Goal: Task Accomplishment & Management: Complete application form

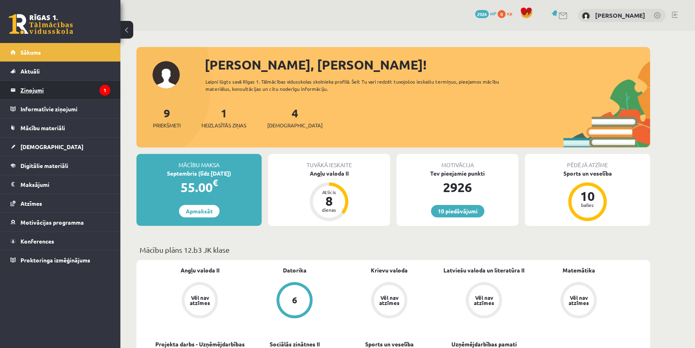
click at [65, 85] on legend "Ziņojumi 1" at bounding box center [65, 90] width 90 height 18
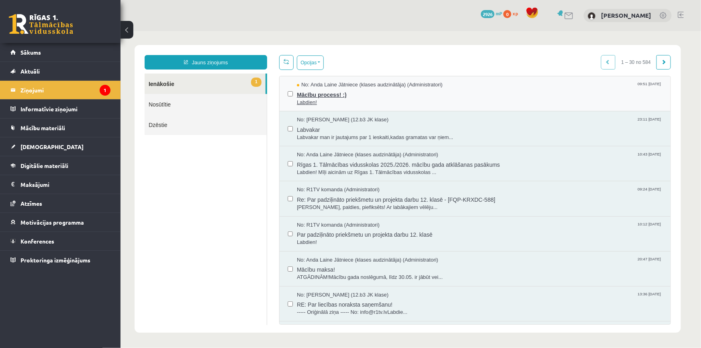
click at [335, 101] on span "Labdien!" at bounding box center [478, 102] width 365 height 8
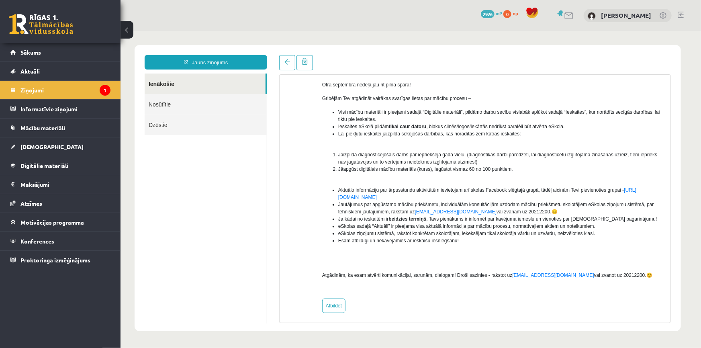
scroll to position [68, 0]
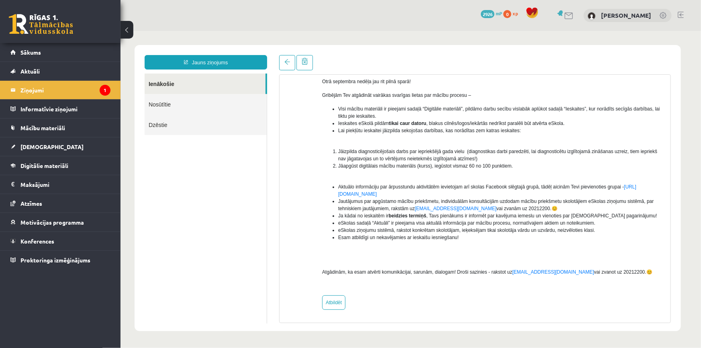
click at [40, 15] on link at bounding box center [41, 24] width 64 height 20
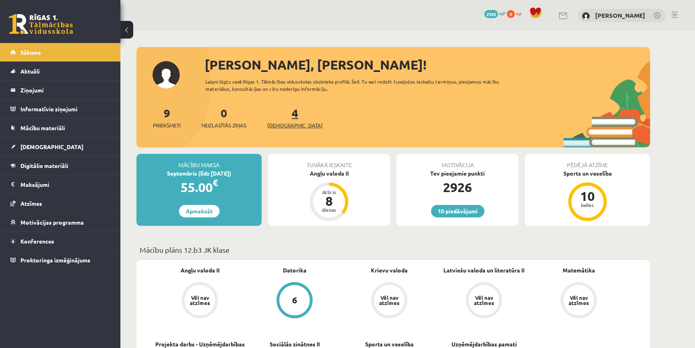
click at [273, 124] on span "[DEMOGRAPHIC_DATA]" at bounding box center [294, 125] width 55 height 8
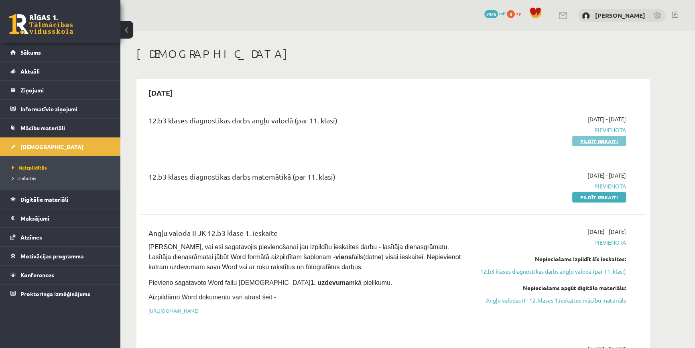
click at [589, 143] on link "Pildīt ieskaiti" at bounding box center [599, 141] width 54 height 10
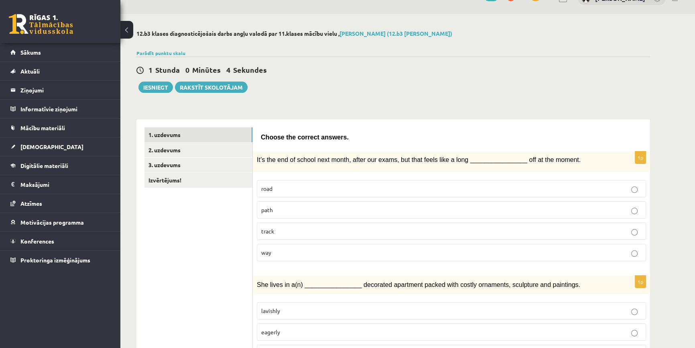
scroll to position [73, 0]
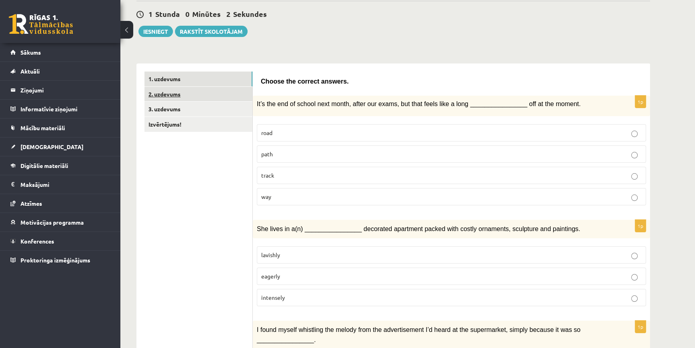
click at [217, 97] on link "2. uzdevums" at bounding box center [199, 94] width 108 height 15
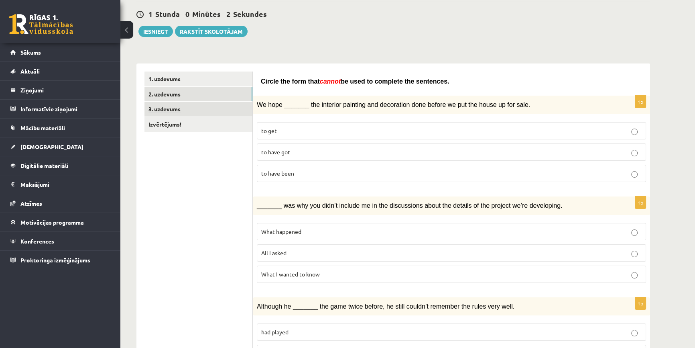
click at [219, 108] on link "3. uzdevums" at bounding box center [199, 109] width 108 height 15
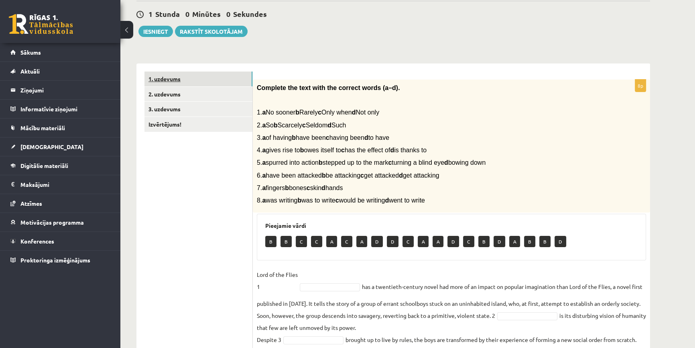
click at [225, 79] on link "1. uzdevums" at bounding box center [199, 78] width 108 height 15
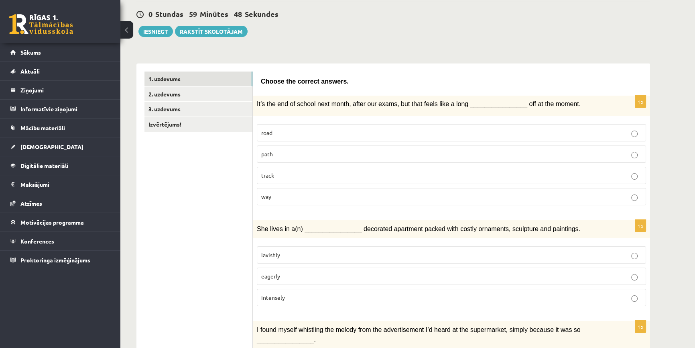
click at [353, 196] on p "way" at bounding box center [451, 196] width 381 height 8
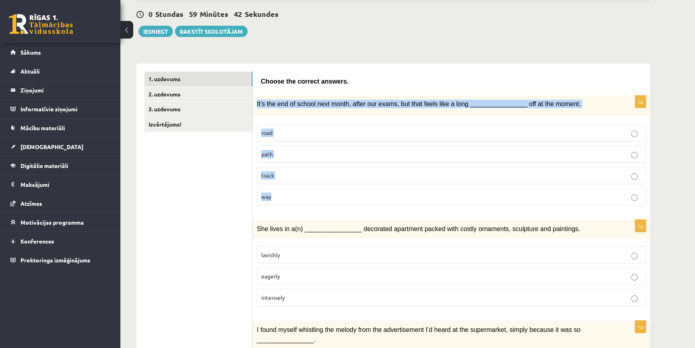
drag, startPoint x: 253, startPoint y: 97, endPoint x: 399, endPoint y: 187, distance: 171.5
click at [399, 187] on div "1p It’s the end of school next month, after our exams, but that feels like a lo…" at bounding box center [451, 154] width 397 height 116
copy div "It’s the end of school next month, after our exams, but that feels like a long …"
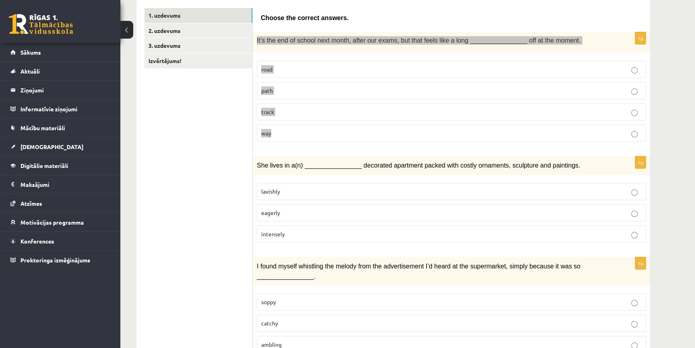
scroll to position [146, 0]
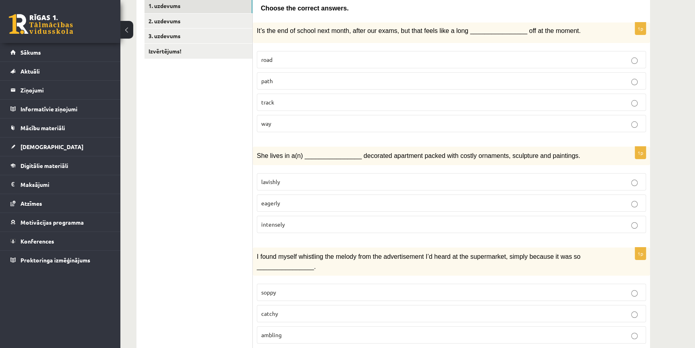
click at [303, 180] on p "lavishly" at bounding box center [451, 181] width 381 height 8
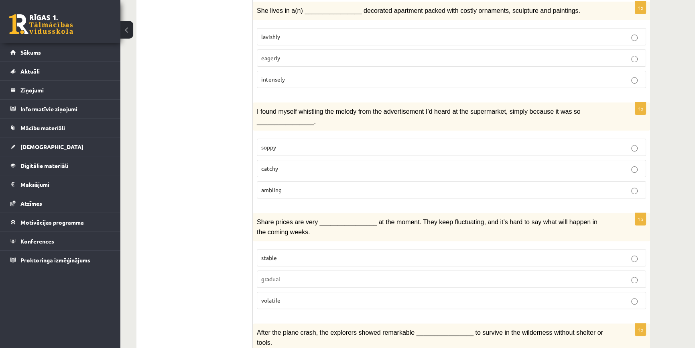
scroll to position [292, 0]
click at [275, 172] on fieldset "soppy catchy ambling" at bounding box center [451, 166] width 389 height 66
click at [272, 163] on span "catchy" at bounding box center [269, 166] width 17 height 7
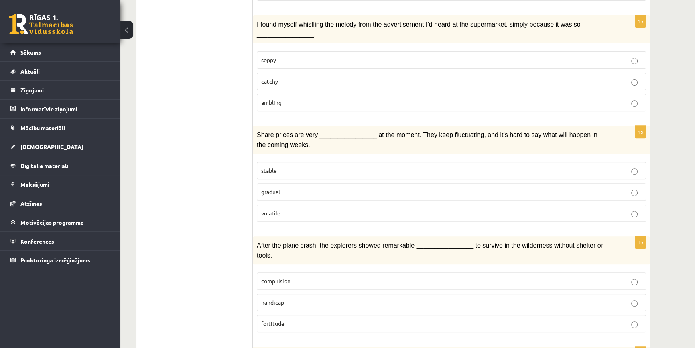
scroll to position [401, 0]
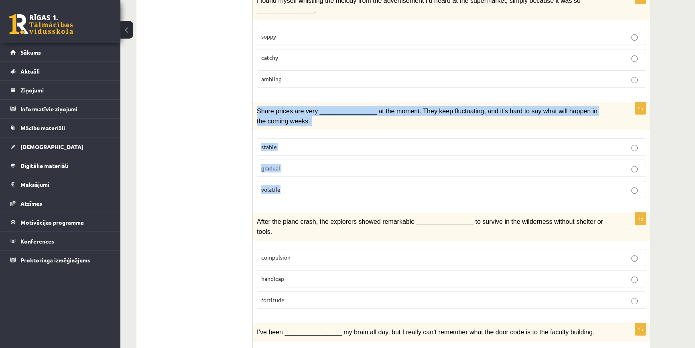
drag, startPoint x: 254, startPoint y: 102, endPoint x: 337, endPoint y: 183, distance: 116.7
click at [337, 183] on div "1p Share prices are very ________________ at the moment. They keep fluctuating,…" at bounding box center [451, 153] width 397 height 102
copy div "Share prices are very ________________ at the moment. They keep fluctuating, an…"
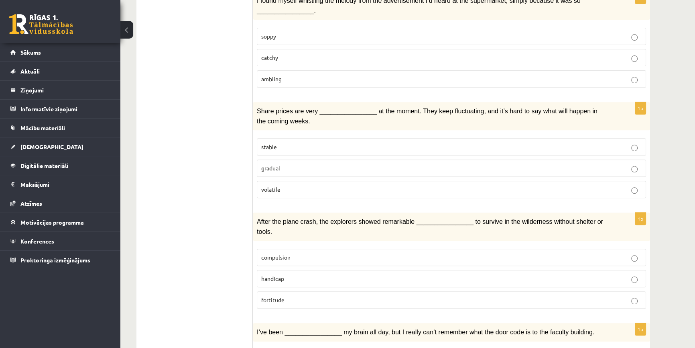
click at [323, 185] on p "volatile" at bounding box center [451, 189] width 381 height 8
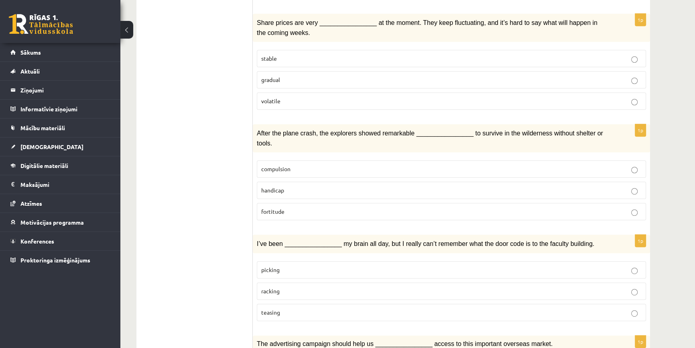
scroll to position [511, 0]
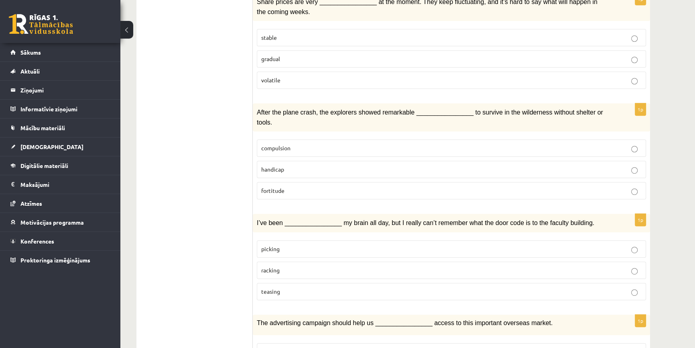
click at [330, 139] on label "compulsion" at bounding box center [451, 147] width 389 height 17
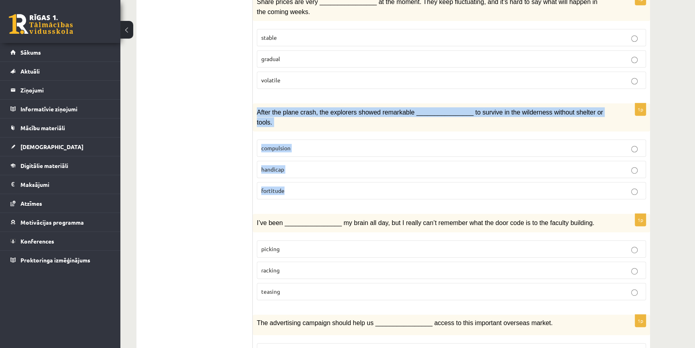
drag, startPoint x: 256, startPoint y: 99, endPoint x: 548, endPoint y: 183, distance: 303.8
click at [548, 183] on div "1p After the plane crash, the explorers showed remarkable ________________ to s…" at bounding box center [451, 154] width 397 height 102
copy div "After the plane crash, the explorers showed remarkable ________________ to surv…"
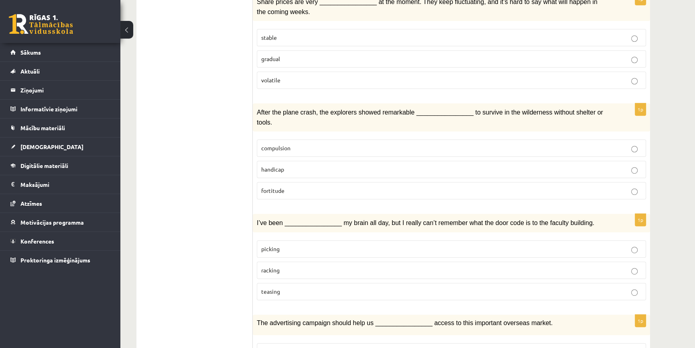
click at [225, 144] on ul "1. uzdevums 2. uzdevums 3. uzdevums Izvērtējums!" at bounding box center [199, 299] width 108 height 1333
click at [321, 186] on p "fortitude" at bounding box center [451, 190] width 381 height 8
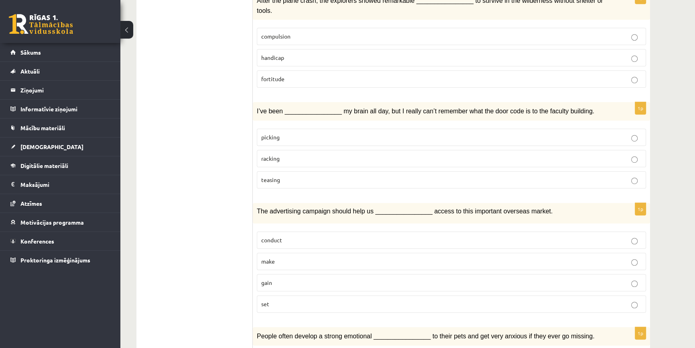
scroll to position [620, 0]
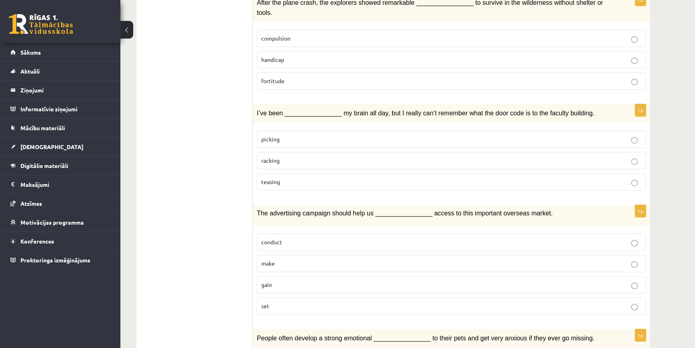
click at [269, 126] on fieldset "picking racking teasing" at bounding box center [451, 159] width 389 height 66
click at [271, 130] on label "picking" at bounding box center [451, 138] width 389 height 17
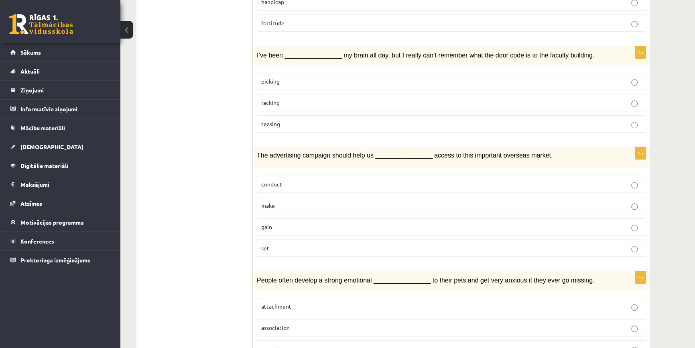
scroll to position [693, 0]
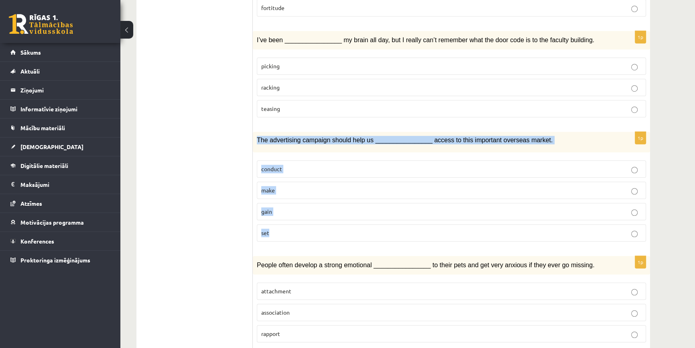
drag, startPoint x: 256, startPoint y: 121, endPoint x: 446, endPoint y: 206, distance: 208.1
click at [446, 206] on div "1p The advertising campaign should help us ________________ access to this impo…" at bounding box center [451, 190] width 397 height 116
copy div "The advertising campaign should help us ________________ access to this importa…"
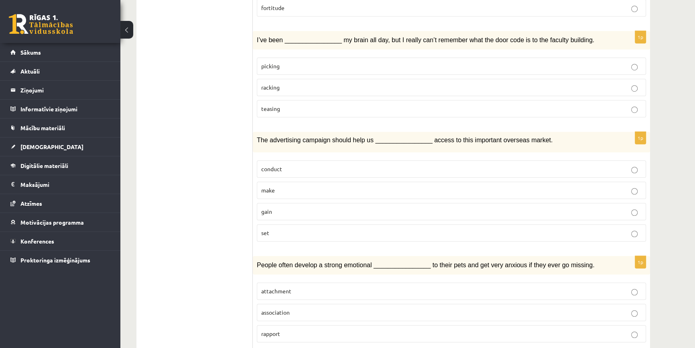
click at [185, 141] on ul "1. uzdevums 2. uzdevums 3. uzdevums Izvērtējums!" at bounding box center [199, 117] width 108 height 1333
drag, startPoint x: 267, startPoint y: 192, endPoint x: 266, endPoint y: 196, distance: 4.8
click at [267, 208] on span "gain" at bounding box center [266, 211] width 11 height 7
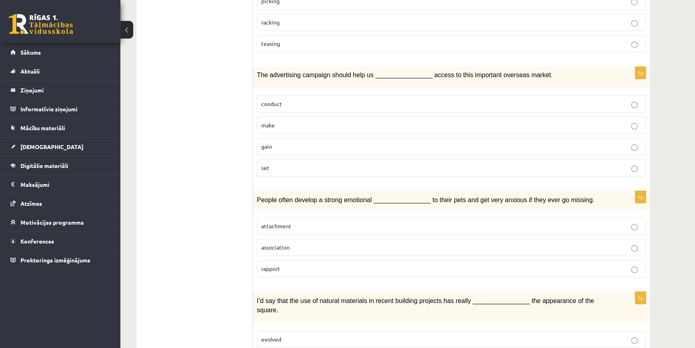
scroll to position [766, 0]
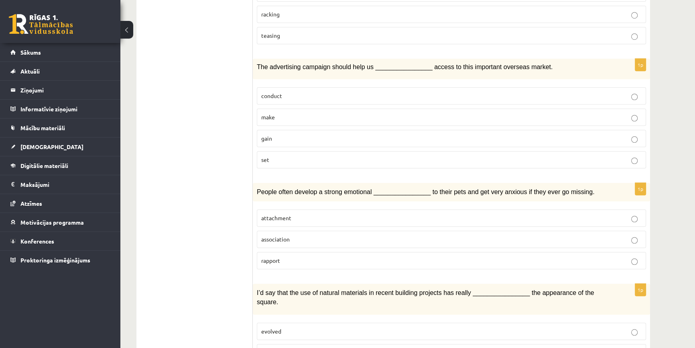
click at [303, 209] on label "attachment" at bounding box center [451, 217] width 389 height 17
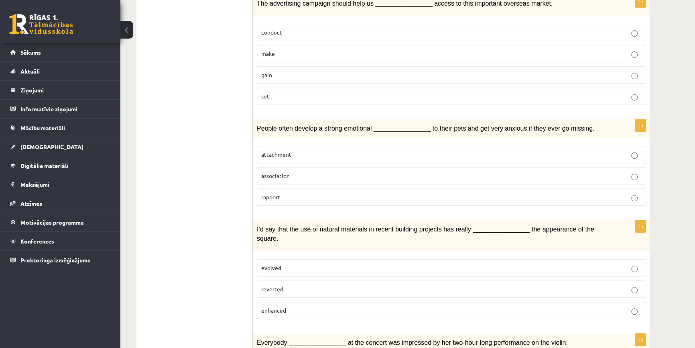
scroll to position [839, 0]
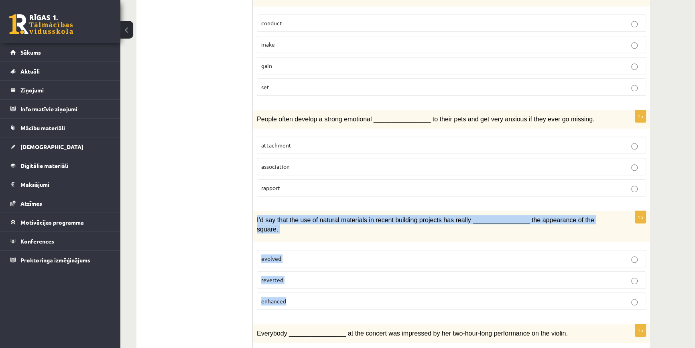
drag, startPoint x: 261, startPoint y: 202, endPoint x: 395, endPoint y: 272, distance: 151.4
click at [395, 272] on div "1p I’d say that the use of natural materials in recent building projects has re…" at bounding box center [451, 263] width 397 height 105
copy div "I’d say that the use of natural materials in recent building projects has reall…"
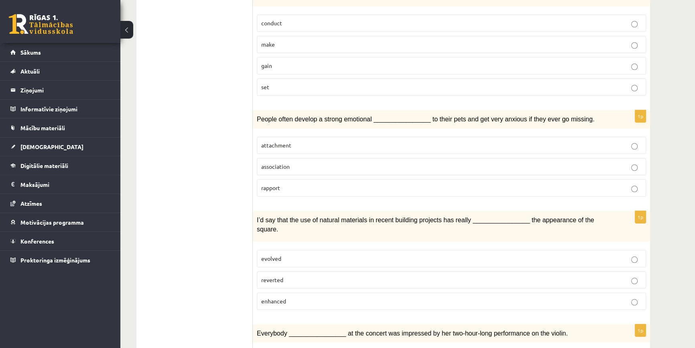
click at [314, 297] on p "enhanced" at bounding box center [451, 301] width 381 height 8
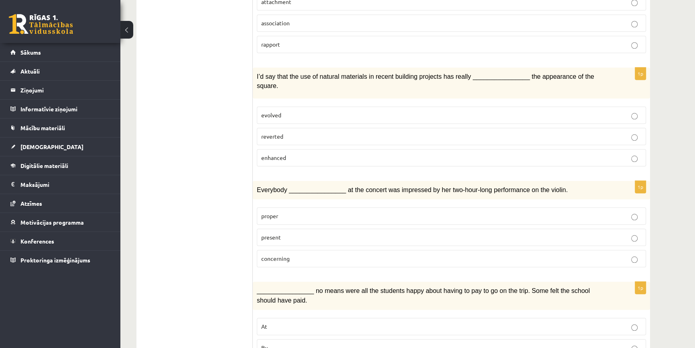
scroll to position [985, 0]
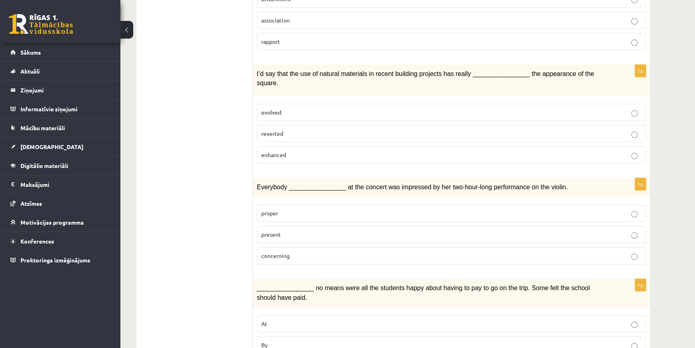
click at [345, 230] on p "present" at bounding box center [451, 234] width 381 height 8
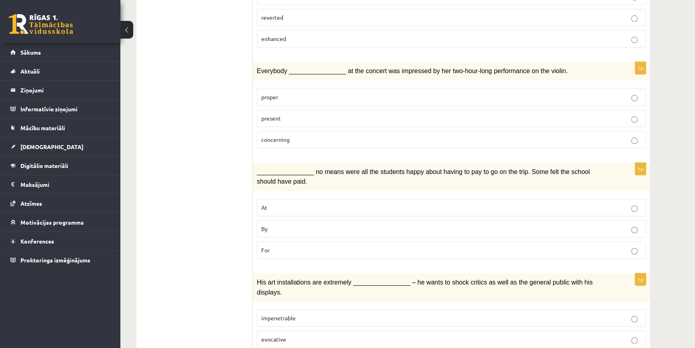
scroll to position [1111, 0]
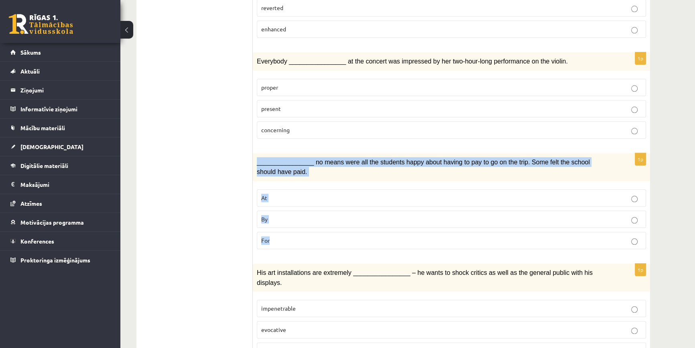
drag, startPoint x: 255, startPoint y: 129, endPoint x: 305, endPoint y: 209, distance: 93.9
click at [305, 209] on div "1p ________________ no means were all the students happy about having to pay to…" at bounding box center [451, 204] width 397 height 102
copy div "________________ no means were all the students happy about having to pay to go…"
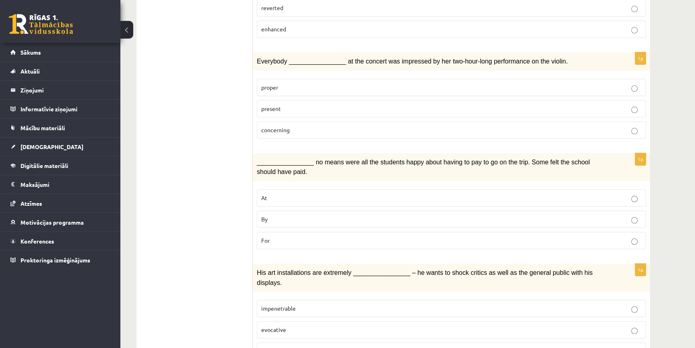
click at [301, 210] on label "By" at bounding box center [451, 218] width 389 height 17
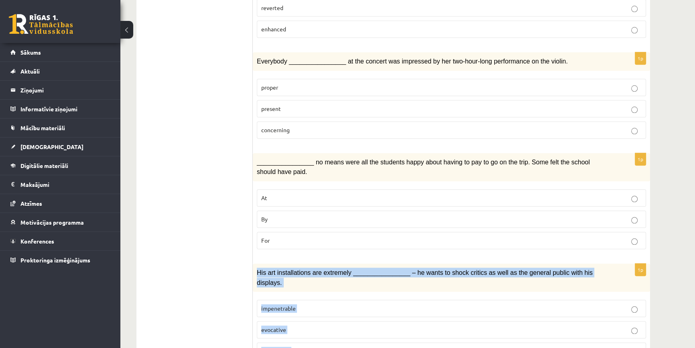
drag, startPoint x: 257, startPoint y: 246, endPoint x: 343, endPoint y: 299, distance: 101.7
click at [343, 299] on div "1p His art installations are extremely ________________ – he wants to shock cri…" at bounding box center [451, 314] width 397 height 102
copy div "His art installations are extremely ________________ – he wants to shock critic…"
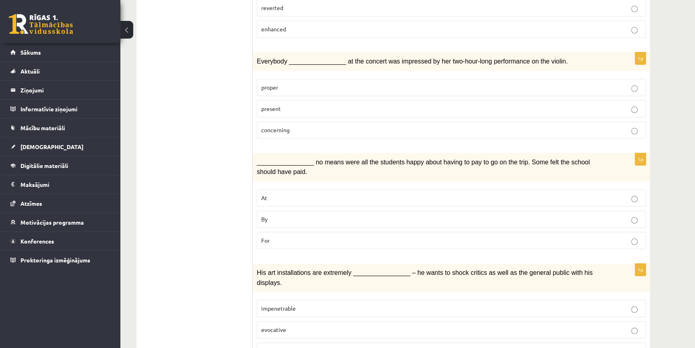
click at [326, 304] on p "impenetrable" at bounding box center [451, 308] width 381 height 8
click at [315, 325] on p "evocative" at bounding box center [451, 329] width 381 height 8
click at [309, 346] on p "provocative" at bounding box center [451, 350] width 381 height 8
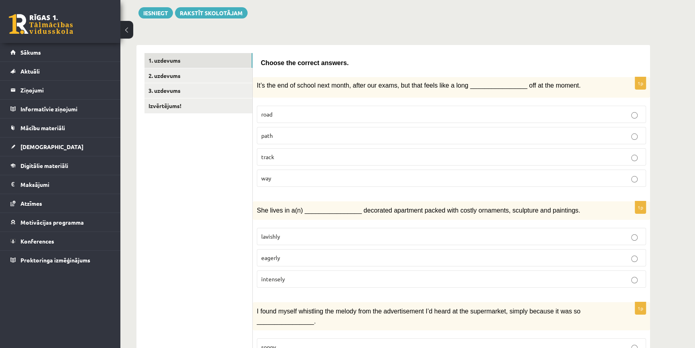
scroll to position [89, 0]
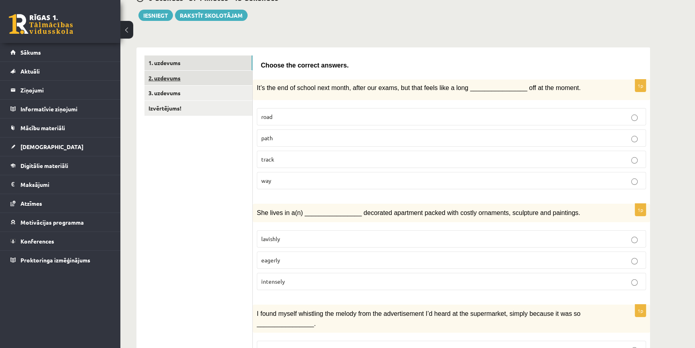
click at [188, 83] on link "2. uzdevums" at bounding box center [199, 78] width 108 height 15
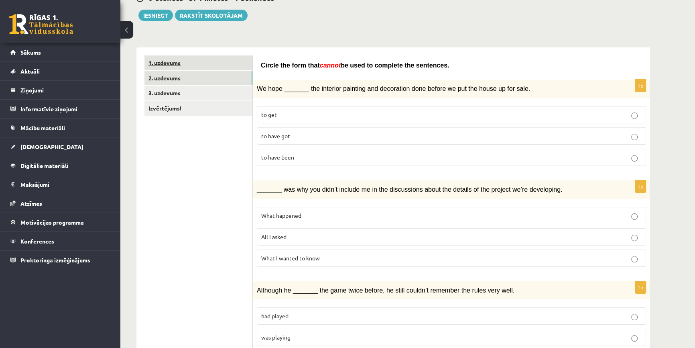
click at [177, 67] on link "1. uzdevums" at bounding box center [199, 62] width 108 height 15
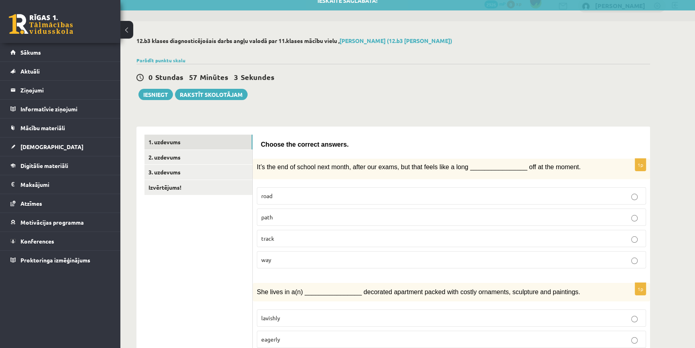
scroll to position [0, 0]
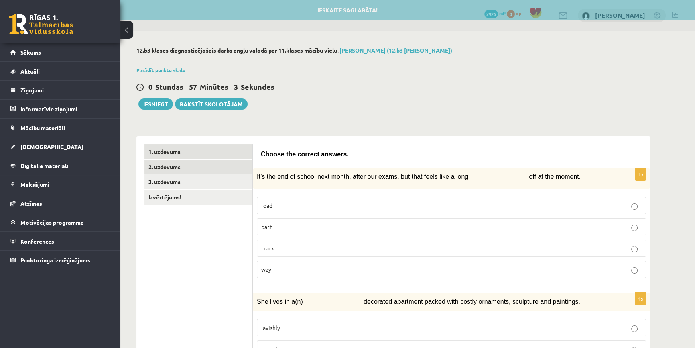
click at [201, 163] on link "2. uzdevums" at bounding box center [199, 166] width 108 height 15
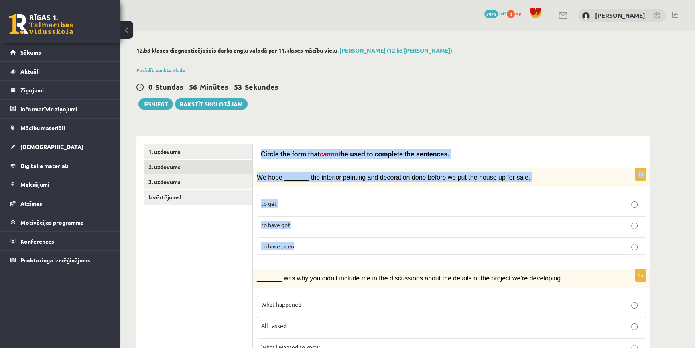
drag, startPoint x: 255, startPoint y: 157, endPoint x: 379, endPoint y: 243, distance: 150.6
copy form "Circle the form that cannot be used to complete the sentences. 1p We hope _____…"
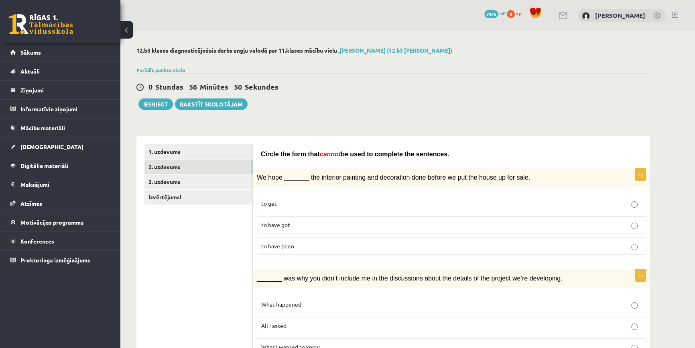
click at [567, 102] on div "0 Stundas 56 Minūtes 50 Sekundes Ieskaite saglabāta! Iesniegt Rakstīt skolotājam" at bounding box center [393, 91] width 514 height 36
click at [308, 229] on label "to have got" at bounding box center [451, 224] width 389 height 17
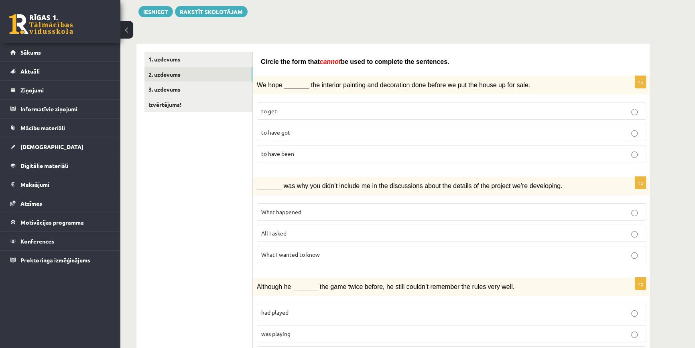
scroll to position [109, 0]
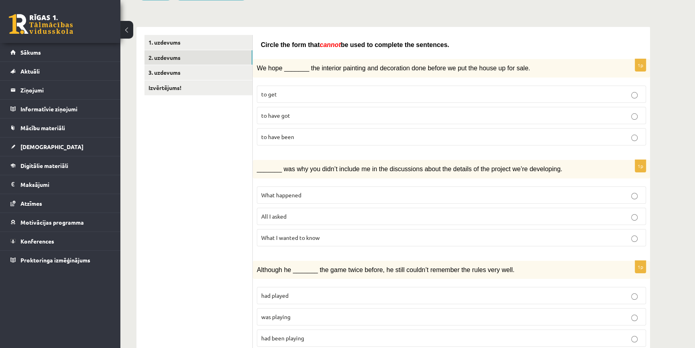
click at [337, 192] on p "What happened" at bounding box center [451, 195] width 381 height 8
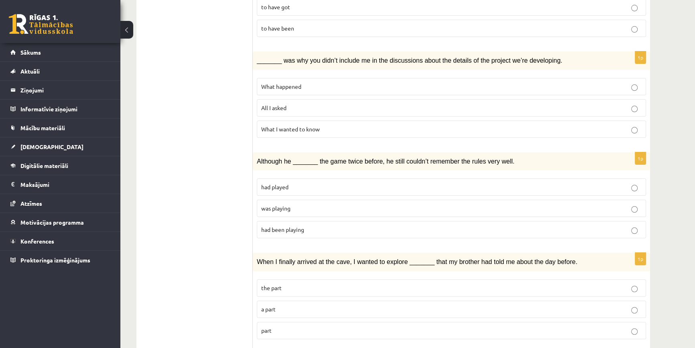
scroll to position [219, 0]
click at [301, 207] on p "was playing" at bounding box center [451, 207] width 381 height 8
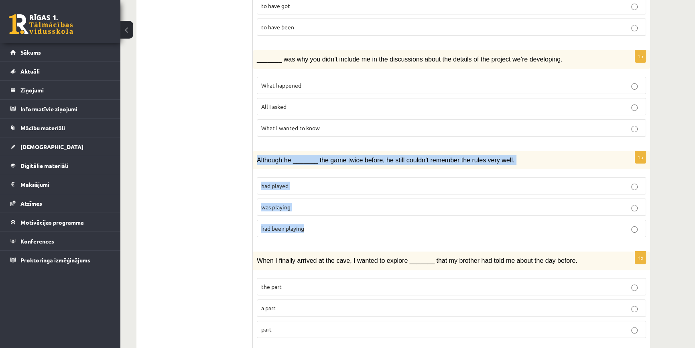
drag, startPoint x: 257, startPoint y: 157, endPoint x: 401, endPoint y: 225, distance: 159.5
click at [401, 225] on div "1p Although he _______ the game twice before, he still couldn’t remember the ru…" at bounding box center [451, 197] width 397 height 93
copy div "Although he _______ the game twice before, he still couldn’t remember the rules…"
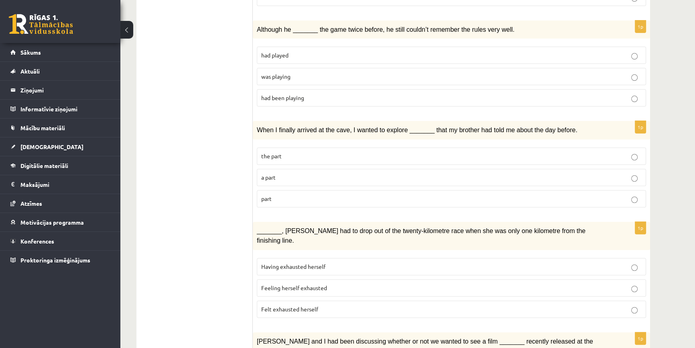
scroll to position [365, 0]
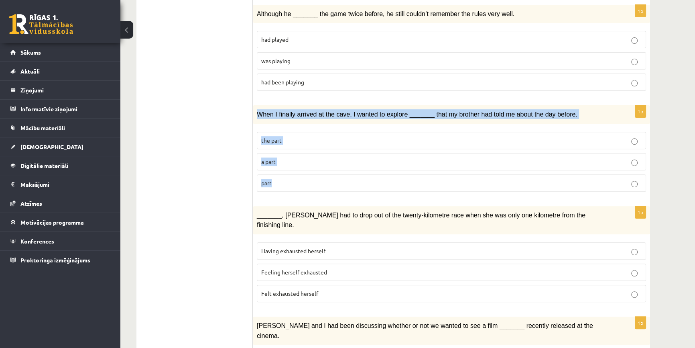
drag, startPoint x: 258, startPoint y: 109, endPoint x: 337, endPoint y: 180, distance: 106.9
click at [337, 180] on div "1p When I finally arrived at the cave, I wanted to explore _______ that my brot…" at bounding box center [451, 151] width 397 height 93
copy div "When I finally arrived at the cave, I wanted to explore _______ that my brother…"
click at [297, 174] on label "part" at bounding box center [451, 182] width 389 height 17
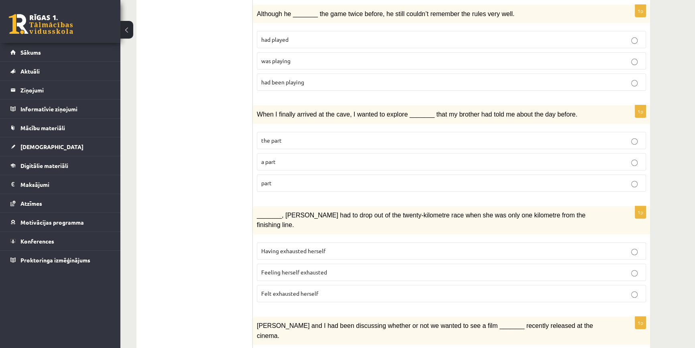
click at [287, 158] on p "a part" at bounding box center [451, 161] width 381 height 8
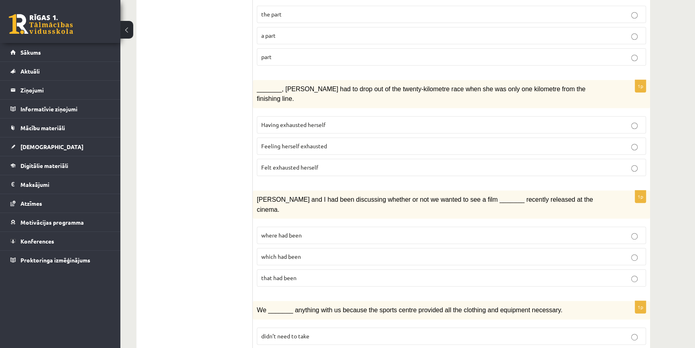
scroll to position [511, 0]
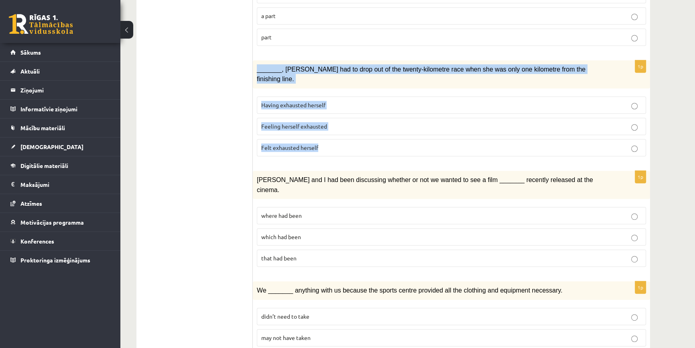
drag, startPoint x: 257, startPoint y: 61, endPoint x: 428, endPoint y: 129, distance: 183.5
click at [428, 129] on div "1p _______, Judy had to drop out of the twenty-kilometre race when she was only…" at bounding box center [451, 111] width 397 height 102
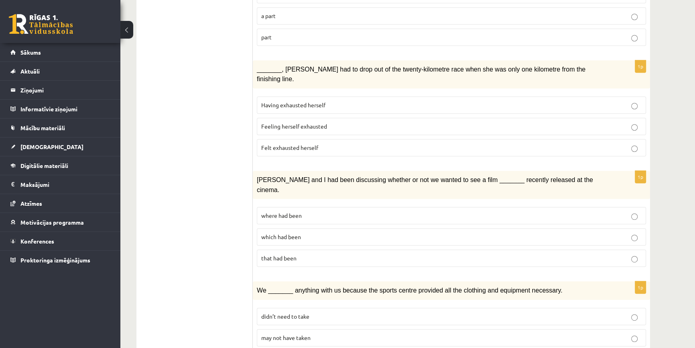
click at [230, 151] on ul "1. uzdevums 2. uzdevums 3. uzdevums Izvērtējums!" at bounding box center [199, 159] width 108 height 1052
click at [273, 144] on span "Felt exhausted herself" at bounding box center [289, 147] width 57 height 7
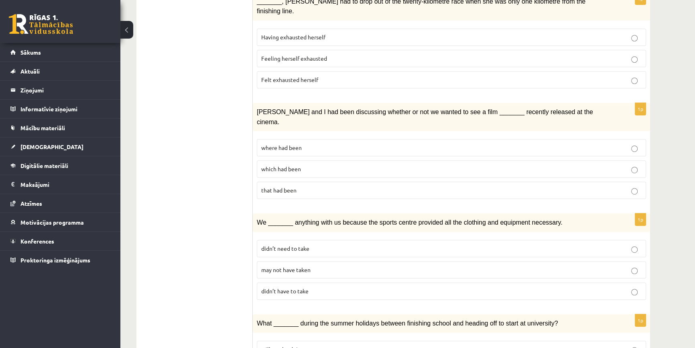
scroll to position [584, 0]
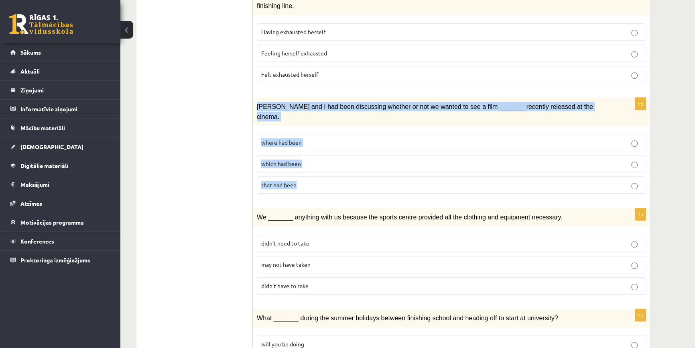
drag, startPoint x: 257, startPoint y: 86, endPoint x: 344, endPoint y: 152, distance: 110.0
click at [344, 152] on div "1p Clara and I had been discussing whether or not we wanted to see a film _____…" at bounding box center [451, 149] width 397 height 102
click at [261, 134] on label "where had been" at bounding box center [451, 142] width 389 height 17
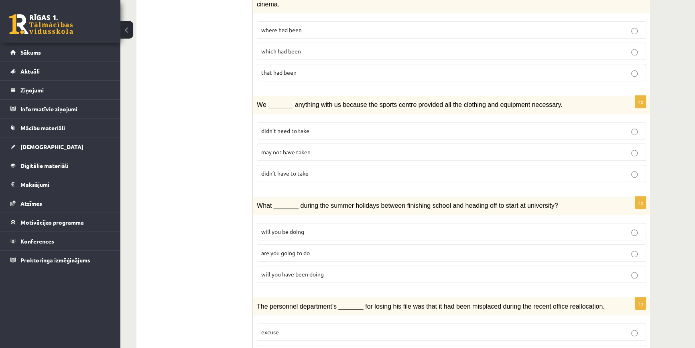
scroll to position [693, 0]
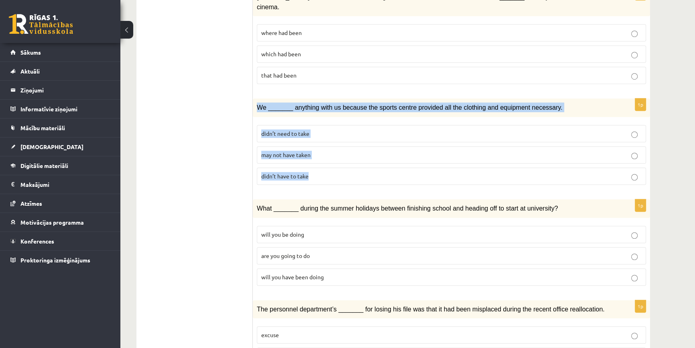
drag, startPoint x: 254, startPoint y: 75, endPoint x: 377, endPoint y: 149, distance: 143.2
click at [377, 149] on div "1p We _______ anything with us because the sports centre provided all the cloth…" at bounding box center [451, 144] width 397 height 93
click at [580, 146] on label "may not have taken" at bounding box center [451, 154] width 389 height 17
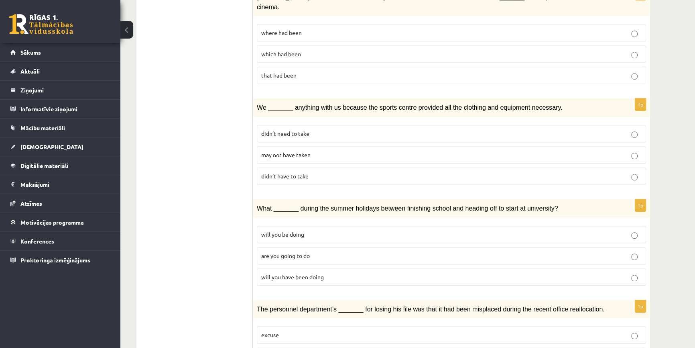
click at [308, 125] on label "didn’t need to take" at bounding box center [451, 133] width 389 height 17
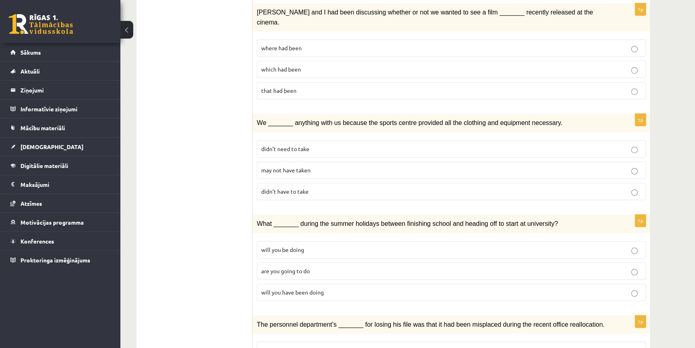
scroll to position [657, 0]
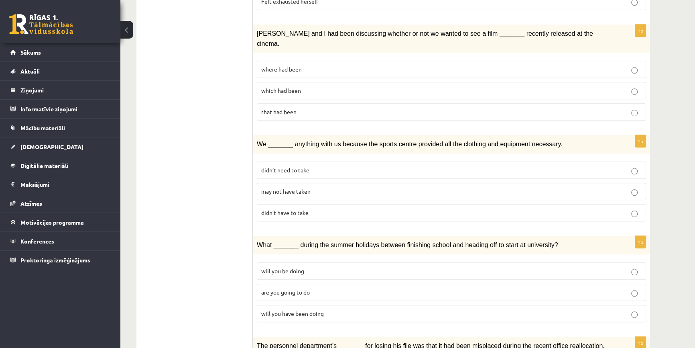
click at [301, 187] on span "may not have taken" at bounding box center [285, 190] width 49 height 7
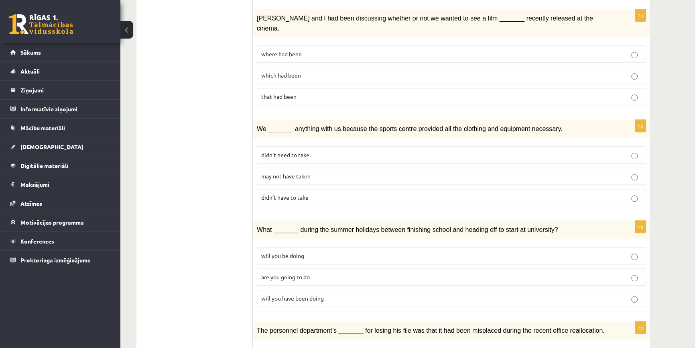
scroll to position [693, 0]
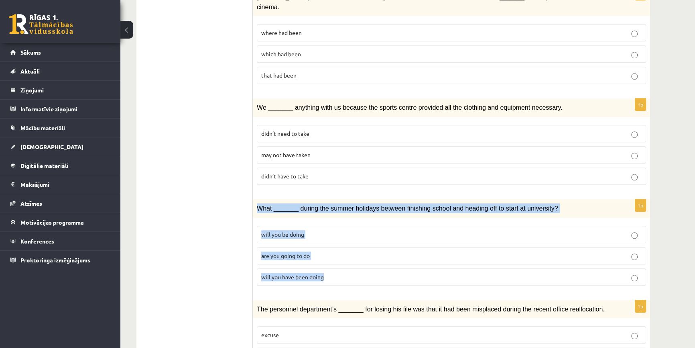
drag, startPoint x: 256, startPoint y: 184, endPoint x: 367, endPoint y: 242, distance: 125.7
click at [367, 242] on div "1p What _______ during the summer holidays between finishing school and heading…" at bounding box center [451, 245] width 397 height 93
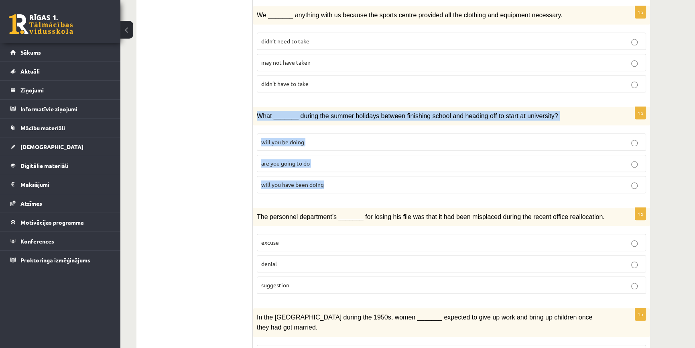
scroll to position [832, 0]
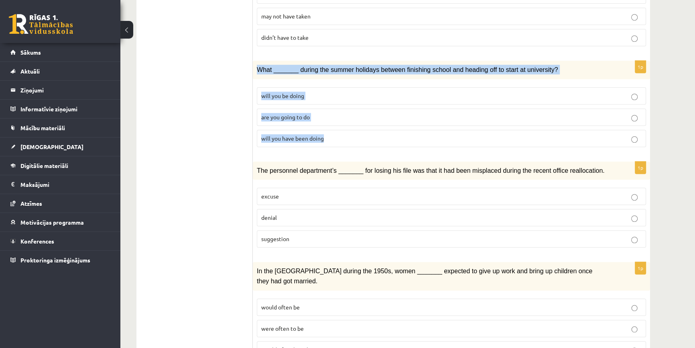
click at [255, 61] on div "What _______ during the summer holidays between finishing school and heading of…" at bounding box center [451, 70] width 397 height 18
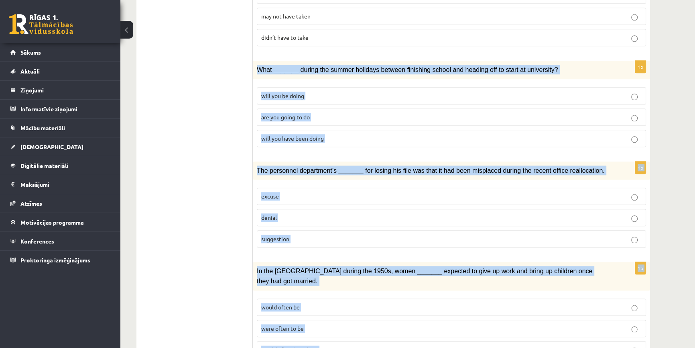
drag, startPoint x: 256, startPoint y: 43, endPoint x: 497, endPoint y: 301, distance: 353.1
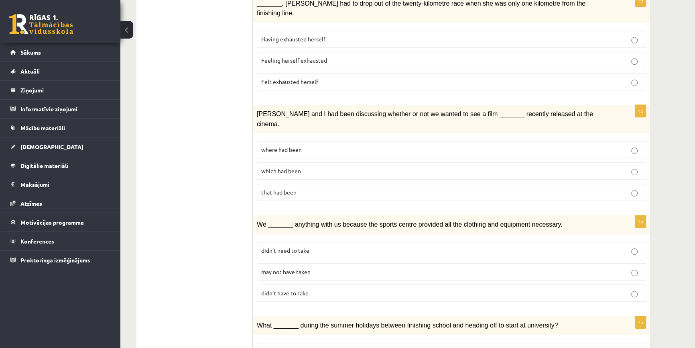
click at [195, 227] on ul "1. uzdevums 2. uzdevums 3. uzdevums Izvērtējums!" at bounding box center [199, 94] width 108 height 1052
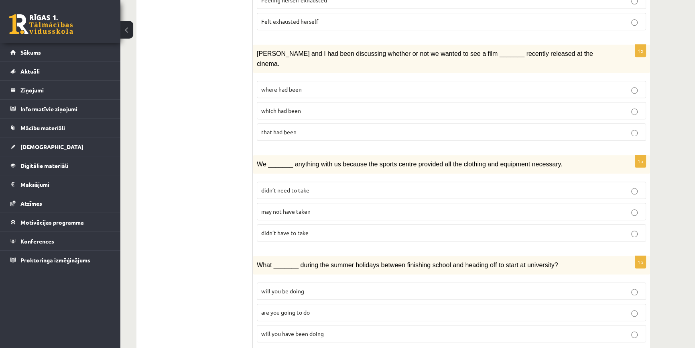
scroll to position [686, 0]
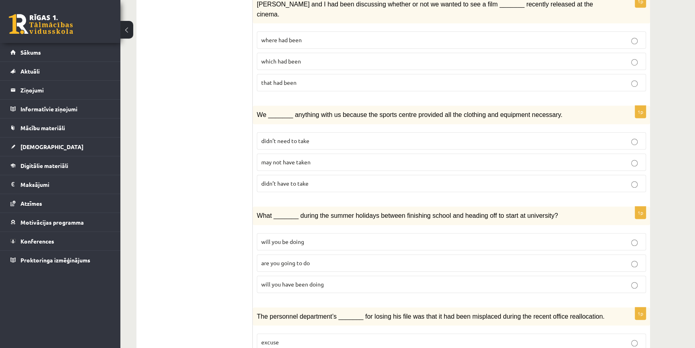
click at [269, 280] on span "will you have been doing" at bounding box center [292, 283] width 63 height 7
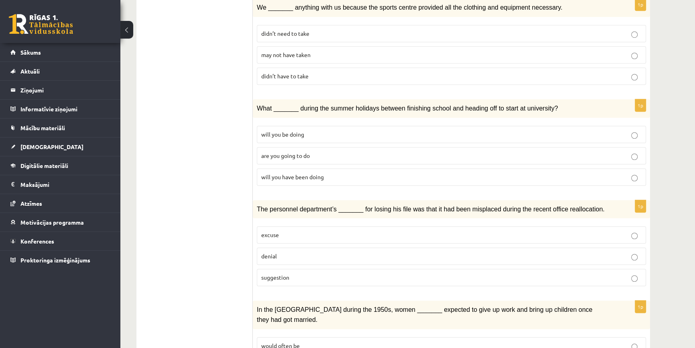
scroll to position [795, 0]
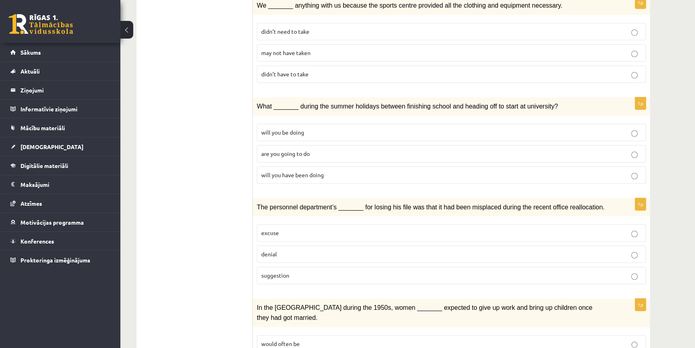
click at [297, 250] on p "denial" at bounding box center [451, 254] width 381 height 8
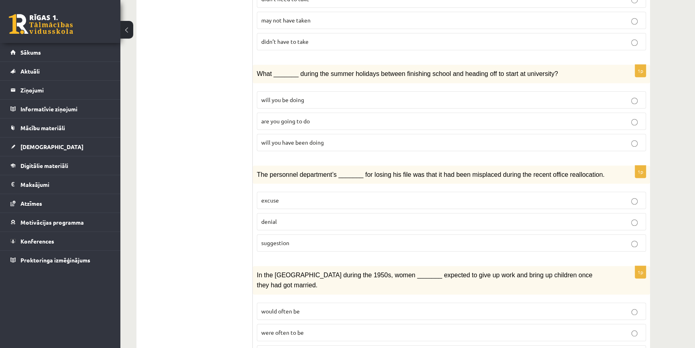
scroll to position [832, 0]
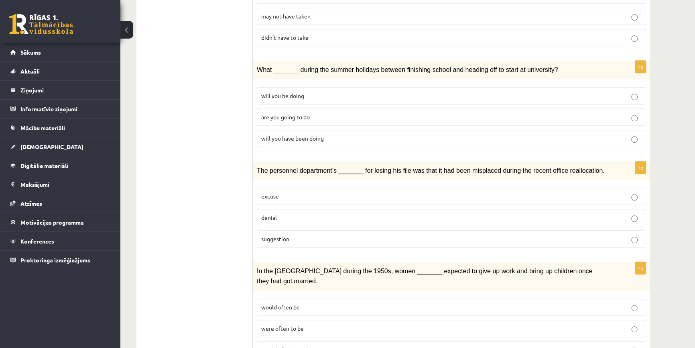
click at [305, 230] on label "suggestion" at bounding box center [451, 238] width 389 height 17
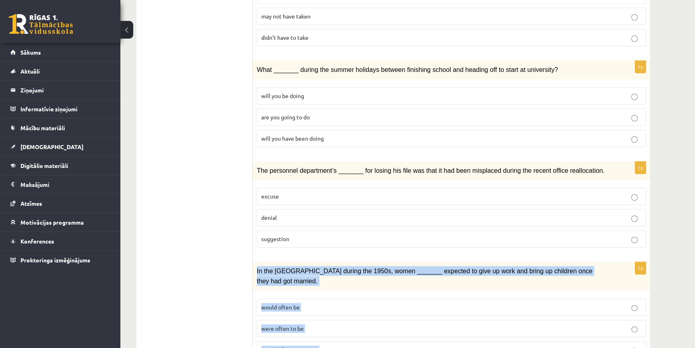
drag, startPoint x: 253, startPoint y: 238, endPoint x: 379, endPoint y: 338, distance: 160.8
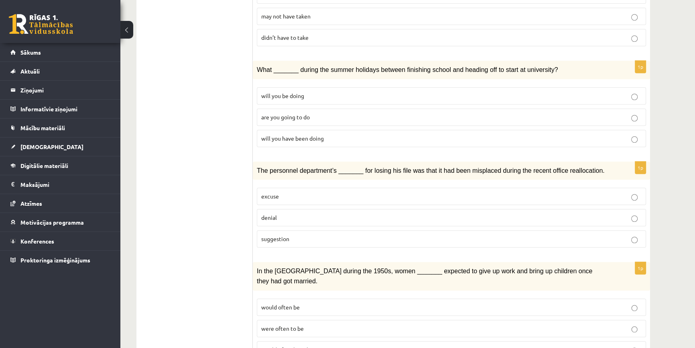
click at [295, 341] on label "would often have been" at bounding box center [451, 349] width 389 height 17
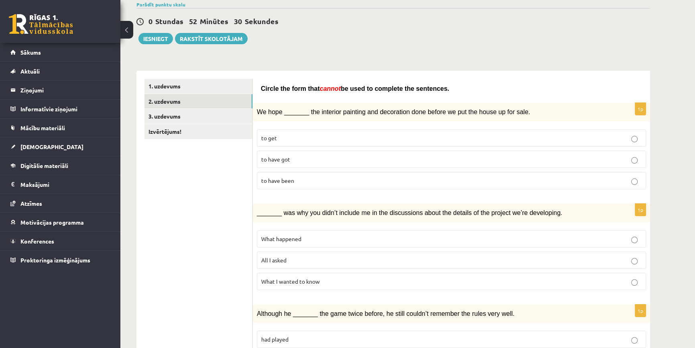
scroll to position [0, 0]
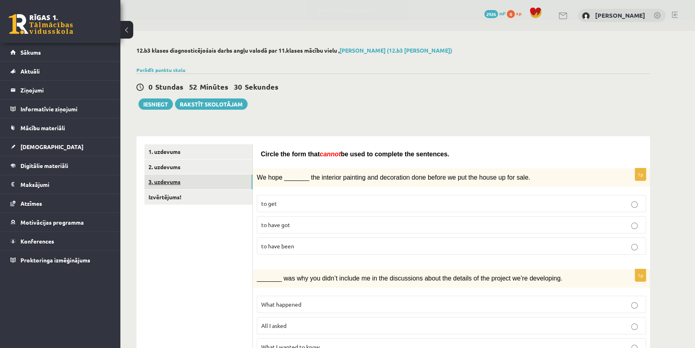
click at [200, 184] on link "3. uzdevums" at bounding box center [199, 181] width 108 height 15
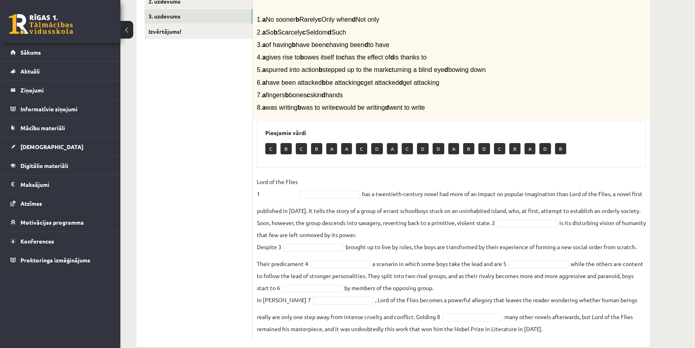
scroll to position [179, 0]
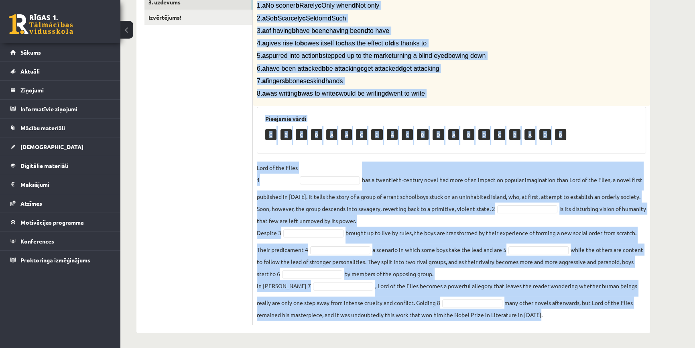
drag, startPoint x: 257, startPoint y: 88, endPoint x: 569, endPoint y: 321, distance: 389.7
click at [569, 321] on div "8p Complete the text with the correct words (a–d). 1. a No sooner b Rarely c On…" at bounding box center [451, 149] width 397 height 352
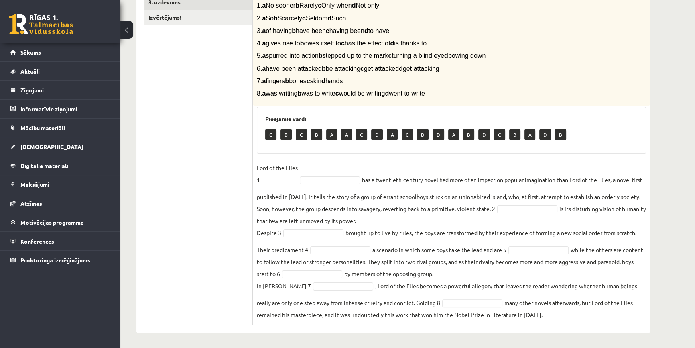
click at [244, 194] on ul "1. uzdevums 2. uzdevums 3. uzdevums Izvērtējums!" at bounding box center [199, 145] width 108 height 360
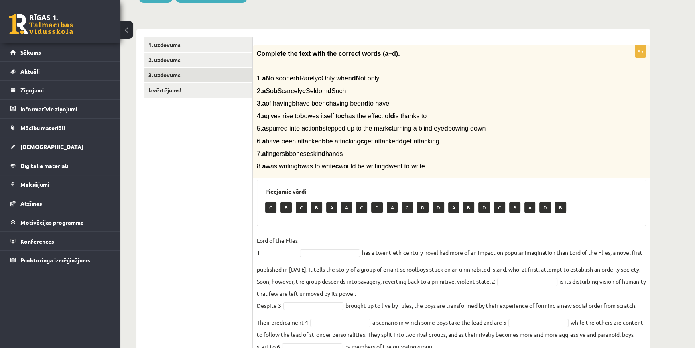
scroll to position [106, 0]
click at [329, 247] on fieldset "Lord of the Flies 1 has a twentieth-century novel had more of an impact on popu…" at bounding box center [451, 313] width 389 height 159
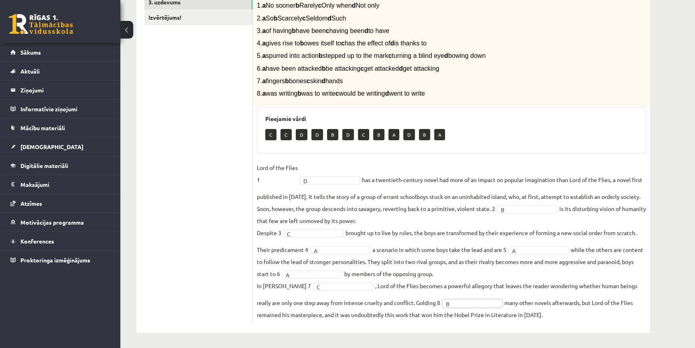
scroll to position [0, 0]
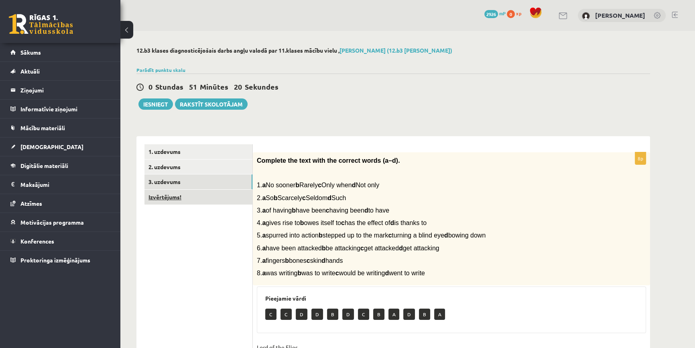
click at [207, 195] on link "Izvērtējums!" at bounding box center [199, 196] width 108 height 15
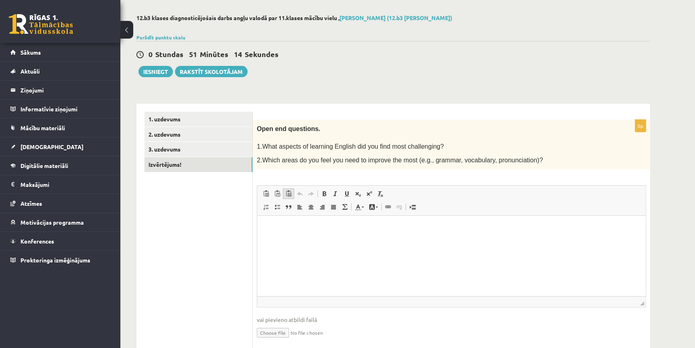
scroll to position [36, 0]
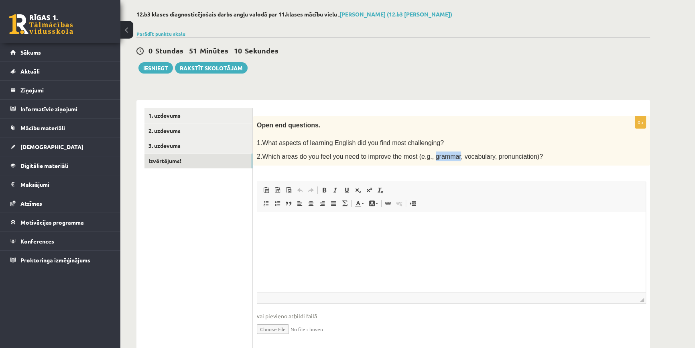
drag, startPoint x: 420, startPoint y: 156, endPoint x: 442, endPoint y: 158, distance: 22.2
click at [442, 158] on span "2.Which areas do you feel you need to improve the most (e.g., grammar, vocabula…" at bounding box center [400, 156] width 286 height 7
click at [392, 225] on p "Bagātinātā teksta redaktors, wiswyg-editor-user-answer-47024832701620" at bounding box center [451, 224] width 373 height 8
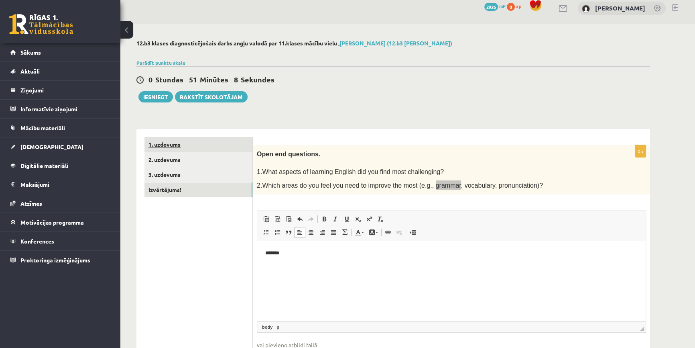
scroll to position [0, 0]
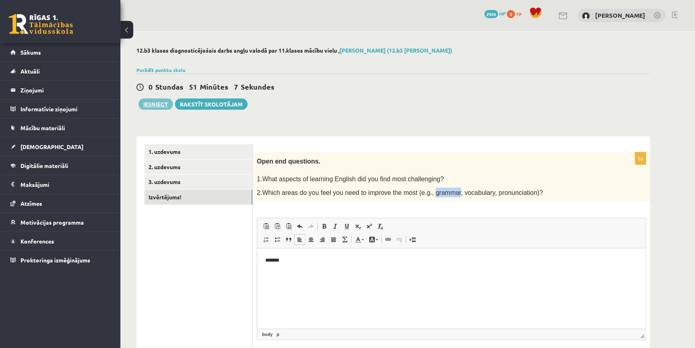
click at [165, 103] on button "Iesniegt" at bounding box center [156, 103] width 35 height 11
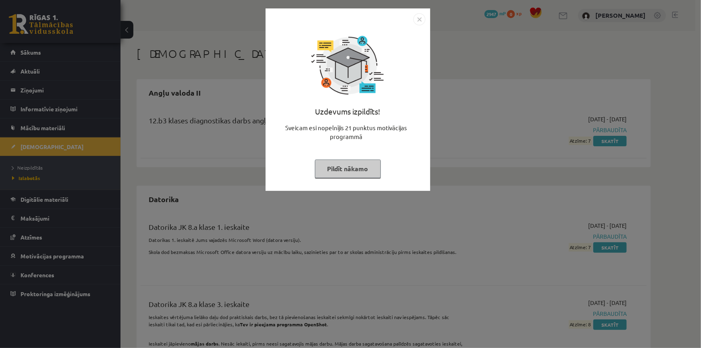
click at [347, 162] on button "Pildīt nākamo" at bounding box center [348, 168] width 66 height 18
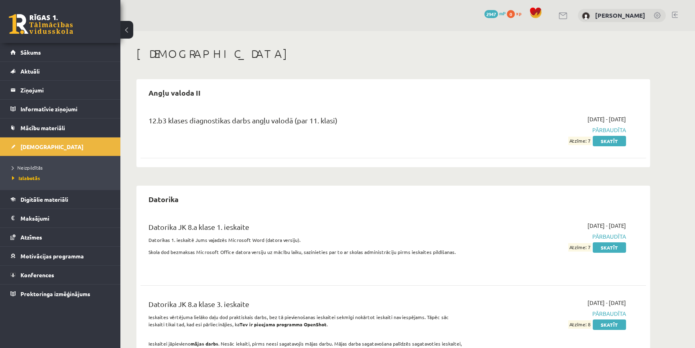
click at [66, 26] on link at bounding box center [41, 24] width 64 height 20
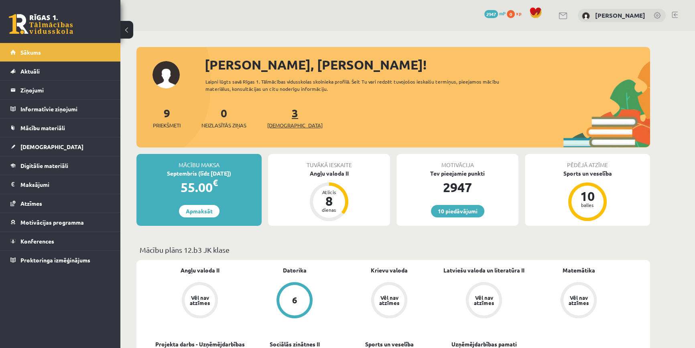
click at [273, 126] on span "[DEMOGRAPHIC_DATA]" at bounding box center [294, 125] width 55 height 8
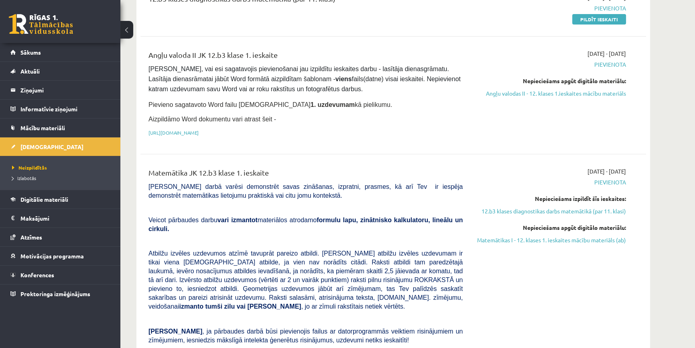
scroll to position [109, 0]
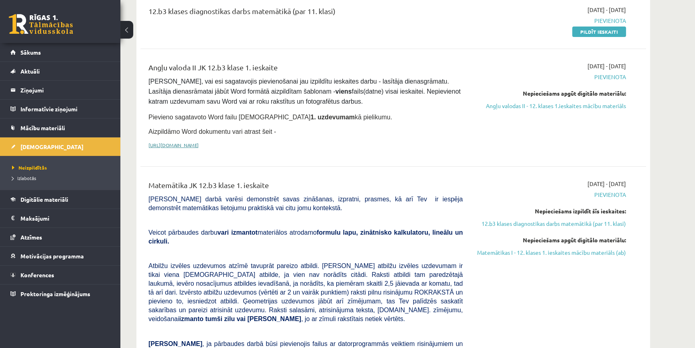
click at [199, 142] on link "https://drive.google.com/drive/folders/1IHE_ip15KOAbO2Se1NDGwZ2e__vlzPUf?usp=sh…" at bounding box center [174, 145] width 50 height 6
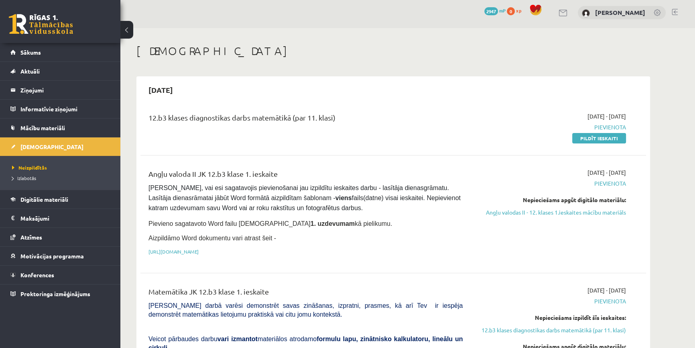
scroll to position [0, 0]
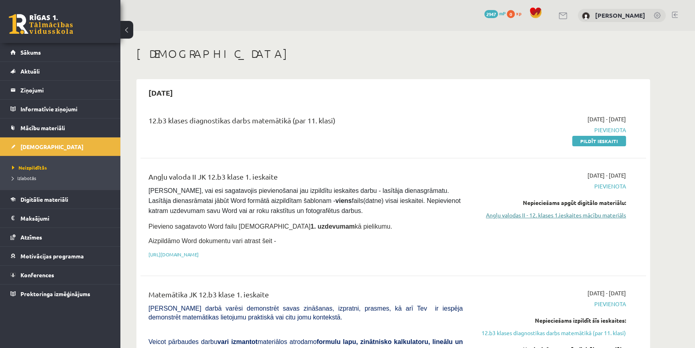
click at [528, 216] on link "Angļu valodas II - 12. klases 1.ieskaites mācību materiāls" at bounding box center [550, 215] width 151 height 8
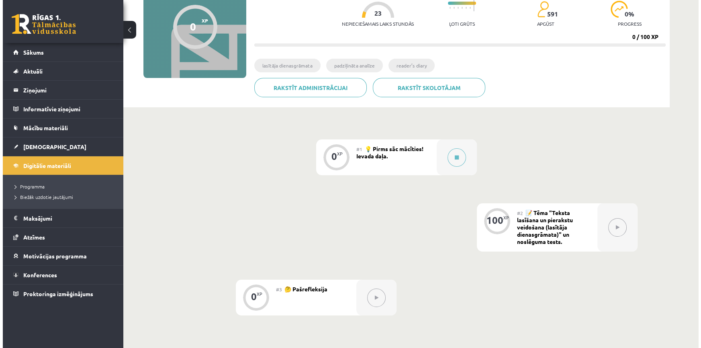
scroll to position [84, 0]
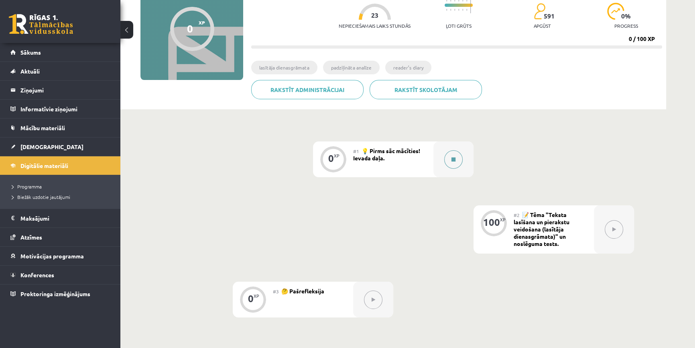
click at [447, 160] on button at bounding box center [453, 159] width 18 height 18
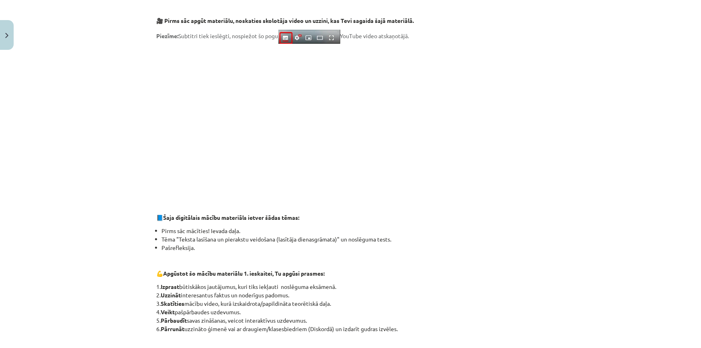
scroll to position [36, 0]
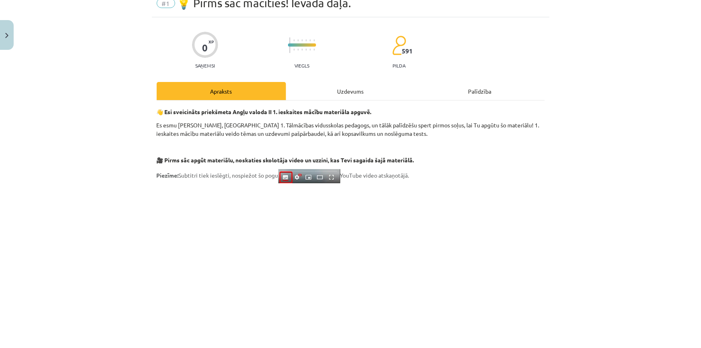
click at [337, 95] on div "Uzdevums" at bounding box center [350, 91] width 129 height 18
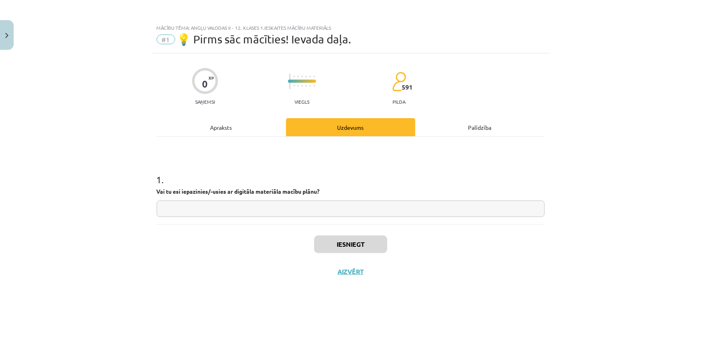
click at [314, 208] on input "text" at bounding box center [351, 208] width 388 height 16
click at [244, 137] on div "1 . Vai tu esi iepazinies/-usies ar digitāla materiāla macību plānu?" at bounding box center [351, 180] width 388 height 88
click at [244, 136] on div "1 . Vai tu esi iepazinies/-usies ar digitāla materiāla macību plānu?" at bounding box center [351, 180] width 388 height 88
click at [243, 130] on div "Apraksts" at bounding box center [221, 127] width 129 height 18
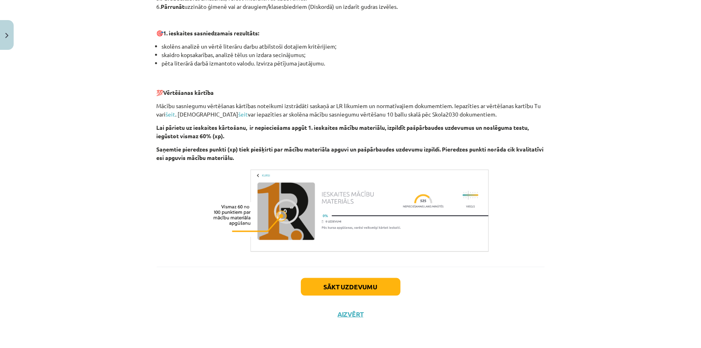
scroll to position [497, 0]
click at [331, 281] on button "Sākt uzdevumu" at bounding box center [351, 287] width 100 height 18
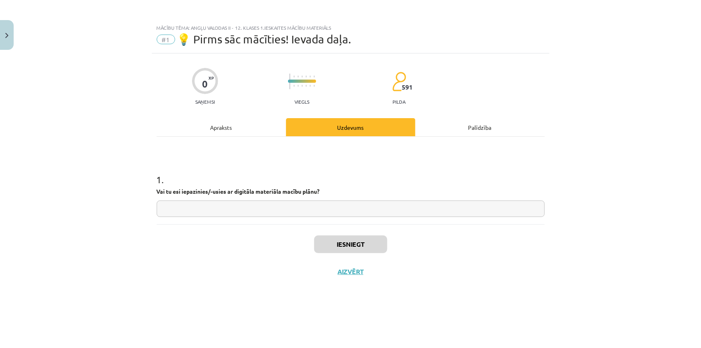
scroll to position [0, 0]
click at [252, 204] on input "text" at bounding box center [351, 208] width 388 height 16
type input "**********"
click at [334, 247] on button "Iesniegt" at bounding box center [350, 244] width 73 height 18
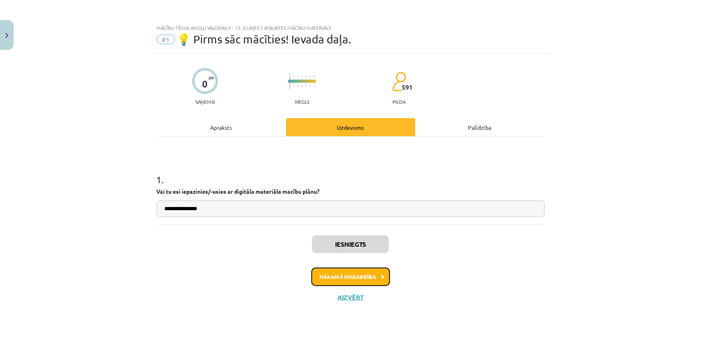
click at [357, 269] on button "Nākamā nodarbība" at bounding box center [350, 276] width 79 height 18
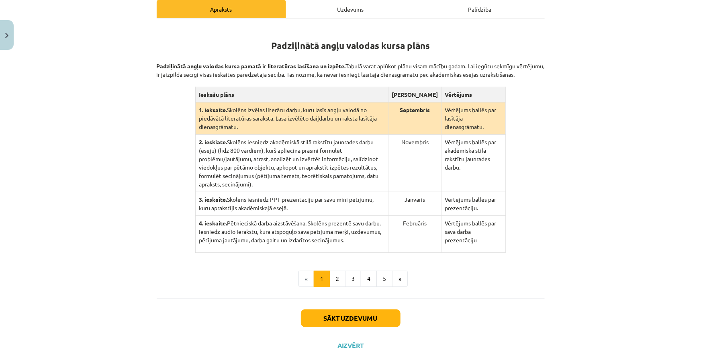
scroll to position [73, 0]
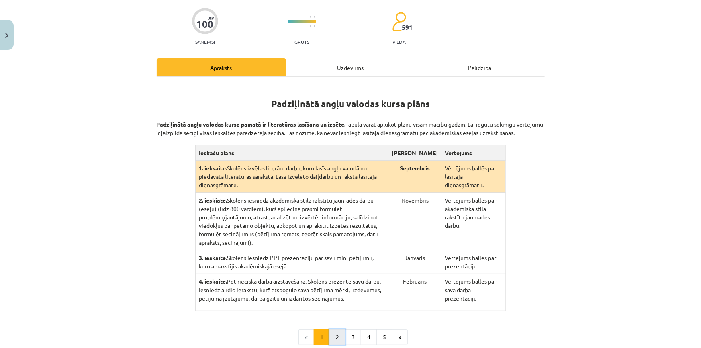
click at [340, 330] on button "2" at bounding box center [337, 337] width 16 height 16
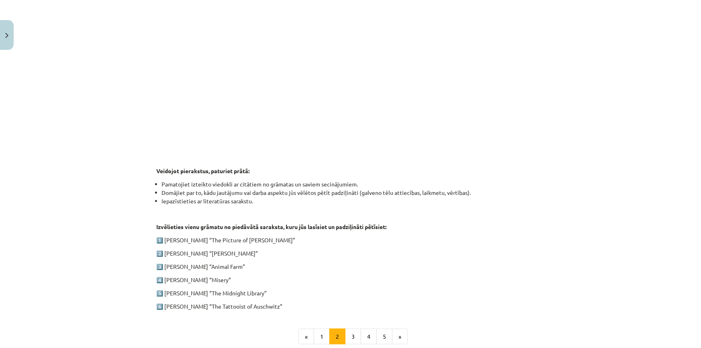
scroll to position [293, 0]
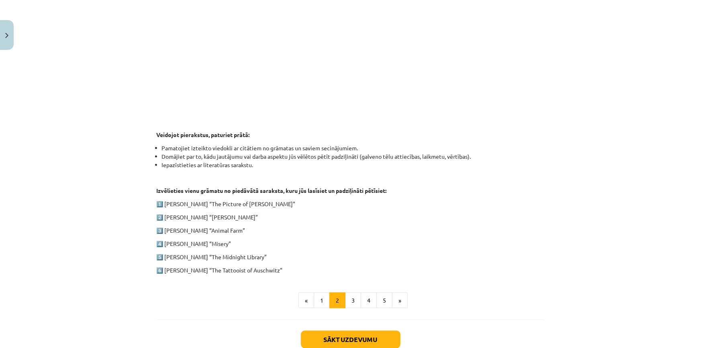
drag, startPoint x: 158, startPoint y: 199, endPoint x: 302, endPoint y: 265, distance: 157.9
click at [302, 265] on div "1. ieskaite angļu valodā Pirmās ieskaites pamatā ir lasītāja dienasgrāmatas vei…" at bounding box center [351, 69] width 388 height 411
copy div "Oscar Wilde “The Picture of Dorian Gray” 2️⃣ Charles Dickens “Oliver Twist” 3️⃣…"
click at [302, 245] on p "4️⃣ Stephen King “Misery”" at bounding box center [351, 243] width 388 height 8
click at [350, 300] on button "3" at bounding box center [353, 300] width 16 height 16
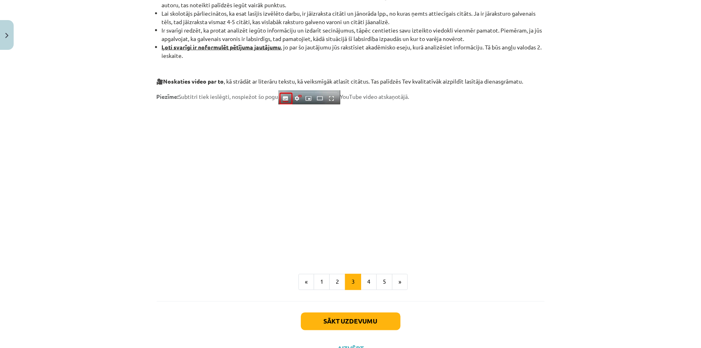
scroll to position [602, 0]
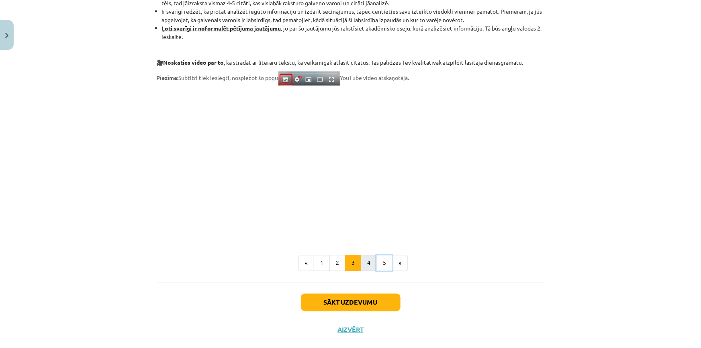
click at [371, 261] on ul "« 1 2 3 4 5 »" at bounding box center [351, 263] width 388 height 16
click at [371, 261] on button "4" at bounding box center [369, 263] width 16 height 16
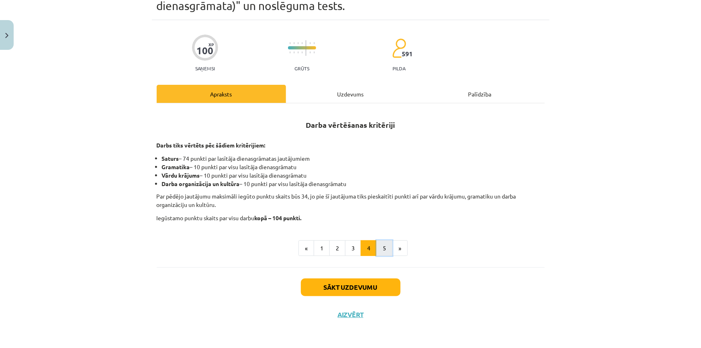
click at [377, 246] on button "5" at bounding box center [384, 248] width 16 height 16
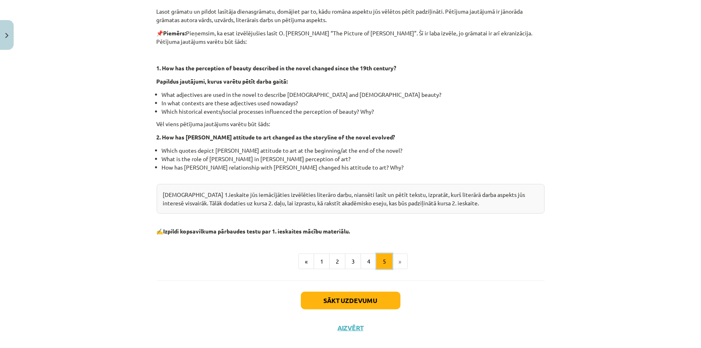
scroll to position [192, 0]
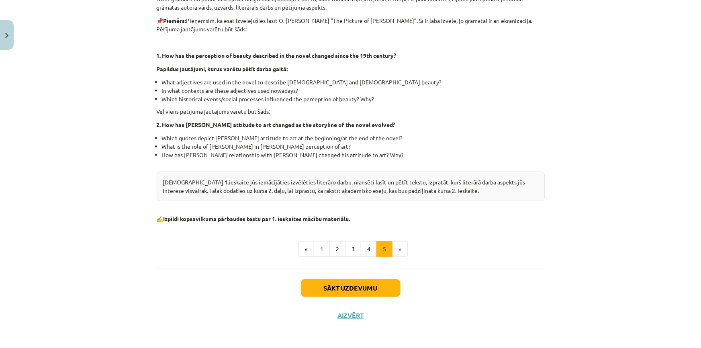
click at [397, 249] on li "»" at bounding box center [399, 249] width 15 height 16
click at [360, 284] on button "Sākt uzdevumu" at bounding box center [351, 288] width 100 height 18
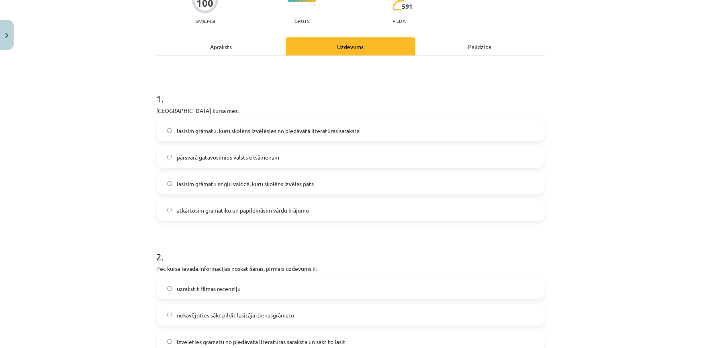
scroll to position [93, 0]
click at [224, 124] on label "lasīsim grāmatu, kuru skolēns izvēlēsies no piedāvātā literatūras saraksta" at bounding box center [350, 131] width 386 height 20
click at [214, 148] on label "pārsvarā gatavosimies valsts eksāmenam" at bounding box center [350, 158] width 386 height 20
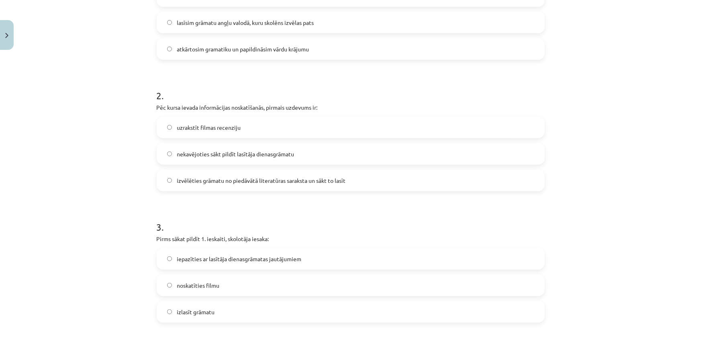
scroll to position [255, 0]
click at [238, 184] on label "izvēlēties grāmatu no piedāvātā literatūras saraksta un sākt to lasīt" at bounding box center [350, 179] width 386 height 20
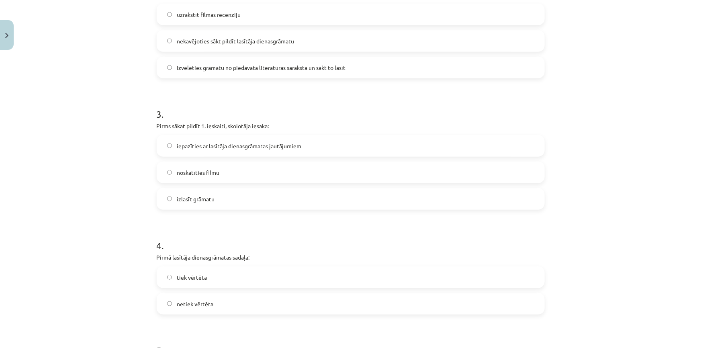
scroll to position [365, 0]
click at [196, 145] on span "iepazīties ar lasītāja dienasgrāmatas jautājumiem" at bounding box center [239, 148] width 124 height 8
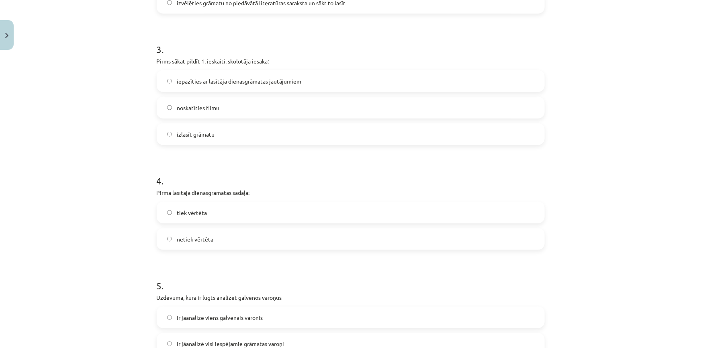
scroll to position [547, 0]
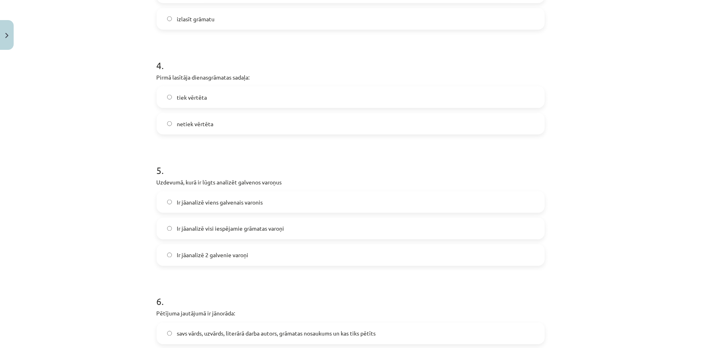
drag, startPoint x: 189, startPoint y: 99, endPoint x: 203, endPoint y: 110, distance: 18.2
click at [189, 99] on span "tiek vērtēta" at bounding box center [192, 97] width 30 height 8
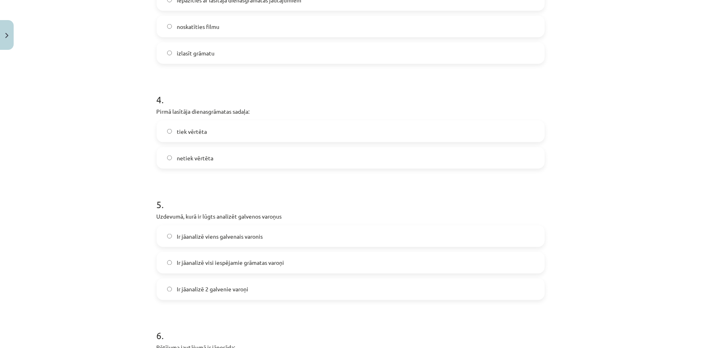
scroll to position [511, 0]
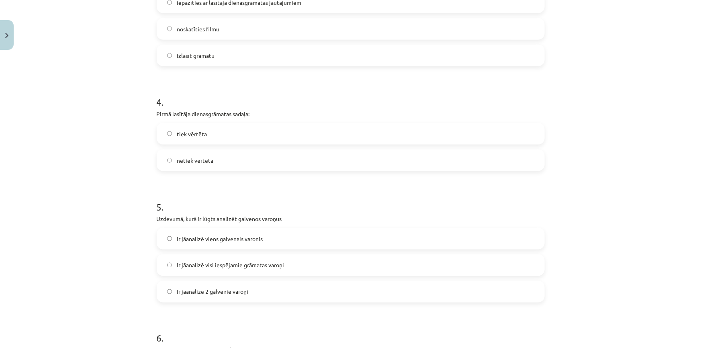
click at [206, 145] on div "tiek vērtēta netiek vērtēta" at bounding box center [351, 147] width 388 height 48
click at [206, 153] on label "netiek vērtēta" at bounding box center [350, 160] width 386 height 20
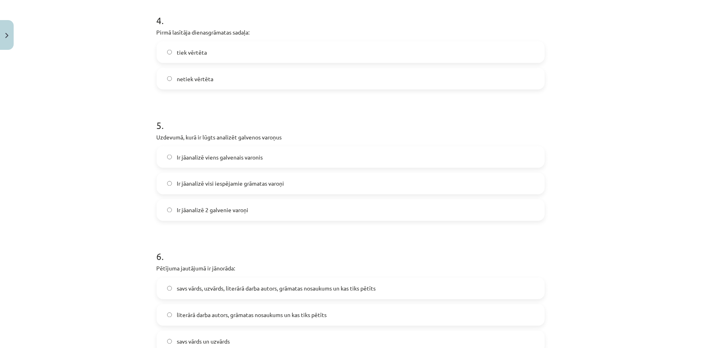
scroll to position [620, 0]
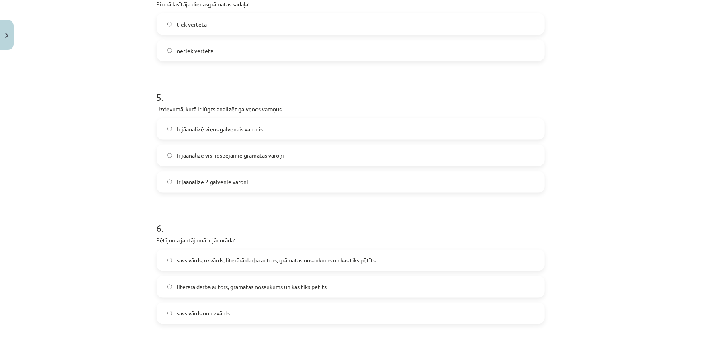
drag, startPoint x: 221, startPoint y: 181, endPoint x: 225, endPoint y: 191, distance: 11.2
click at [220, 181] on span "Ir jāanalizē 2 galvenie varoņi" at bounding box center [212, 182] width 71 height 8
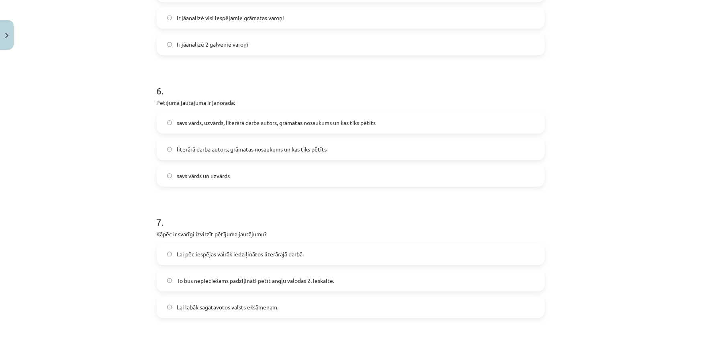
scroll to position [766, 0]
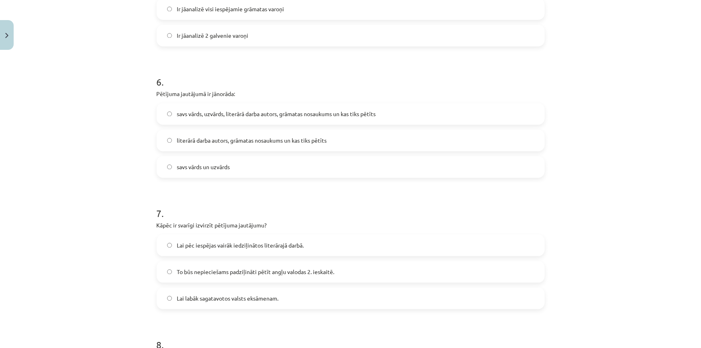
click at [253, 147] on label "literārā darba autors, grāmatas nosaukums un kas tiks pētīts" at bounding box center [350, 140] width 386 height 20
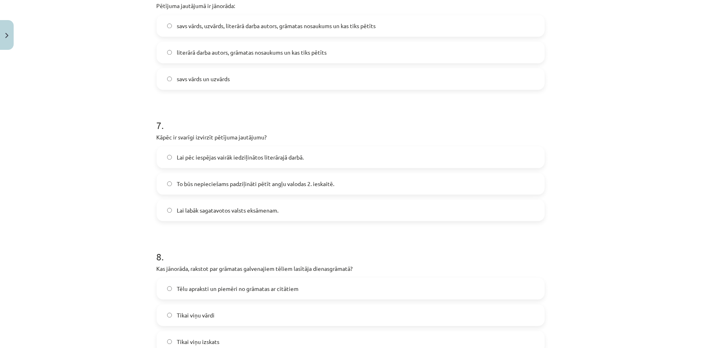
scroll to position [876, 0]
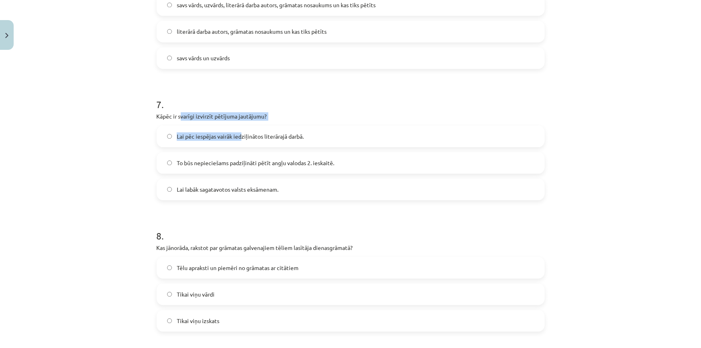
drag, startPoint x: 177, startPoint y: 112, endPoint x: 240, endPoint y: 121, distance: 62.9
click at [240, 121] on div "7 . Kāpēc ir svarīgi izvirzīt pētījuma jautājumu? Lai pēc iespējas vairāk iedzi…" at bounding box center [351, 142] width 388 height 115
click at [242, 116] on p "Kāpēc ir svarīgi izvirzīt pētījuma jautājumu?" at bounding box center [351, 116] width 388 height 8
click at [266, 169] on label "To būs nepieciešams padziļināti pētīt angļu valodas 2. ieskaitē." at bounding box center [350, 163] width 386 height 20
click at [264, 196] on label "Lai labāk sagatavotos valsts eksāmenam." at bounding box center [350, 189] width 386 height 20
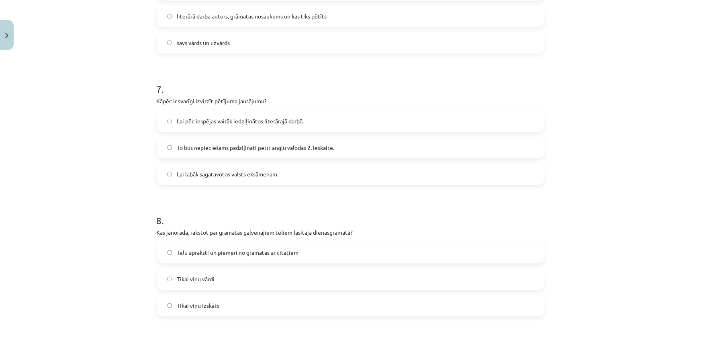
scroll to position [949, 0]
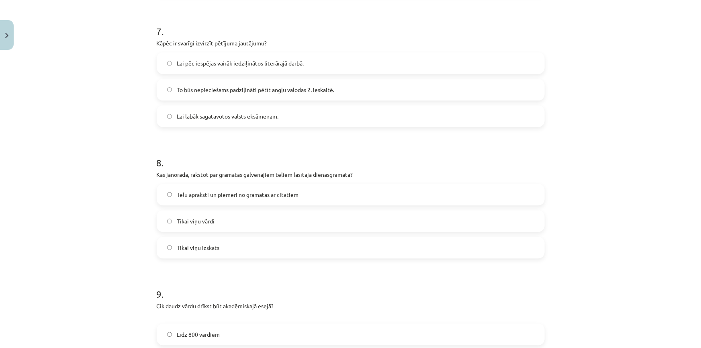
click at [279, 91] on span "To būs nepieciešams padziļināti pētīt angļu valodas 2. ieskaitē." at bounding box center [255, 90] width 157 height 8
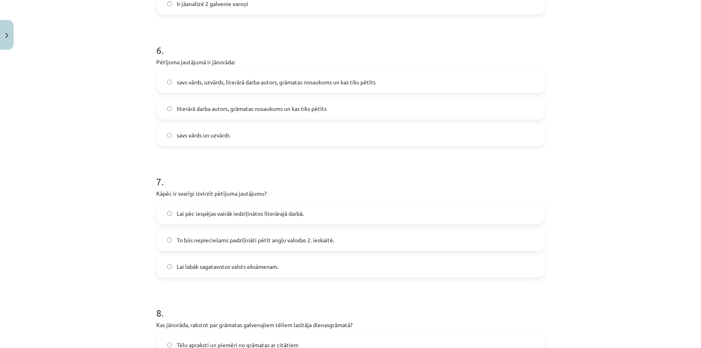
scroll to position [803, 0]
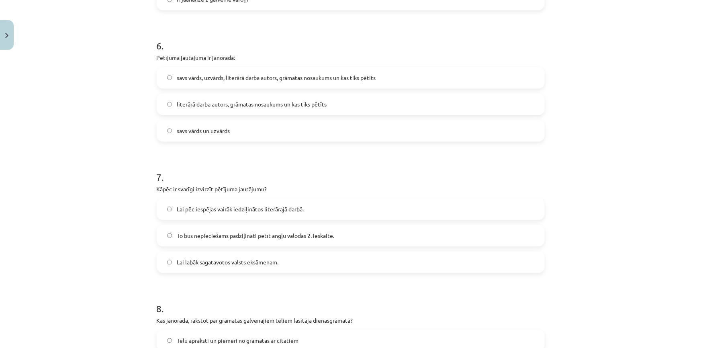
click at [288, 217] on label "Lai pēc iespējas vairāk iedziļinātos literārajā darbā." at bounding box center [350, 209] width 386 height 20
click at [293, 258] on label "Lai labāk sagatavotos valsts eksāmenam." at bounding box center [350, 262] width 386 height 20
drag, startPoint x: 183, startPoint y: 187, endPoint x: 245, endPoint y: 188, distance: 61.8
click at [245, 188] on p "Kāpēc ir svarīgi izvirzīt pētījuma jautājumu?" at bounding box center [351, 189] width 388 height 8
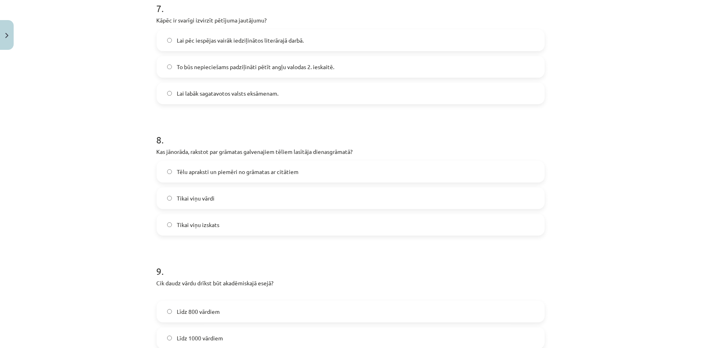
scroll to position [985, 0]
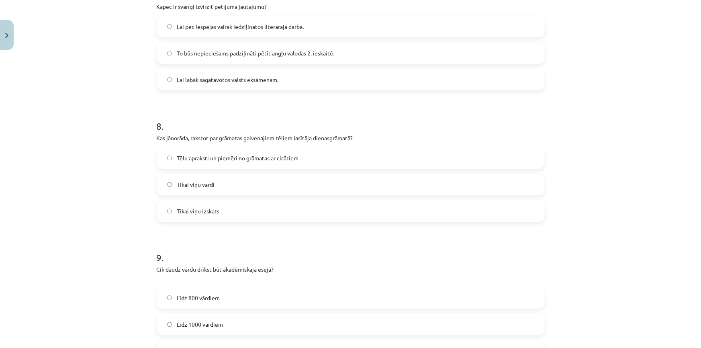
click at [289, 165] on label "Tēlu apraksti un piemēri no grāmatas ar citātiem" at bounding box center [350, 158] width 386 height 20
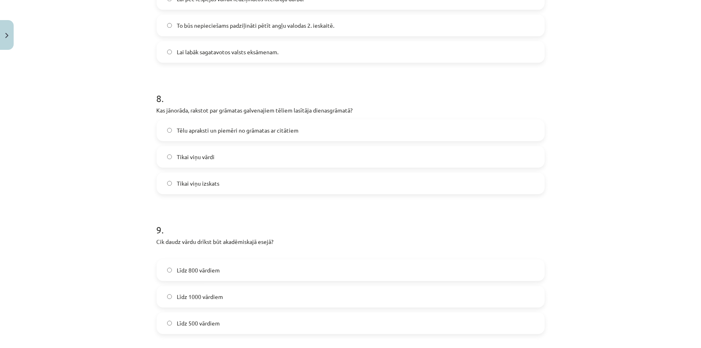
scroll to position [1095, 0]
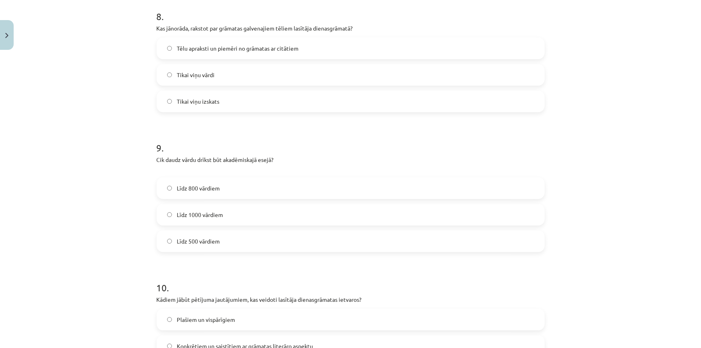
click at [249, 192] on label "Līdz 800 vārdiem" at bounding box center [350, 188] width 386 height 20
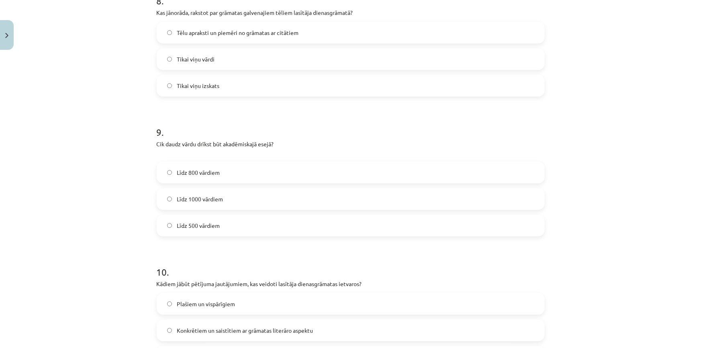
scroll to position [1168, 0]
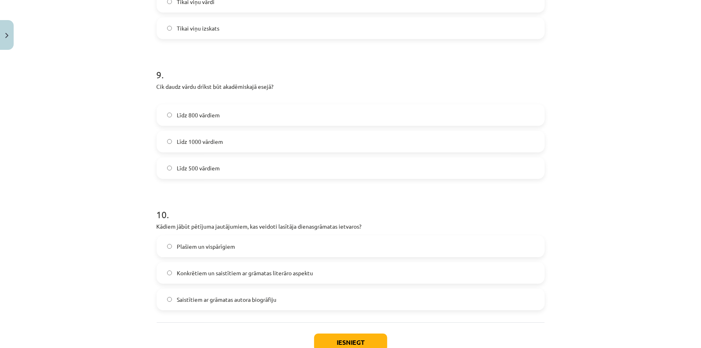
click at [312, 136] on label "Līdz 1000 vārdiem" at bounding box center [350, 141] width 386 height 20
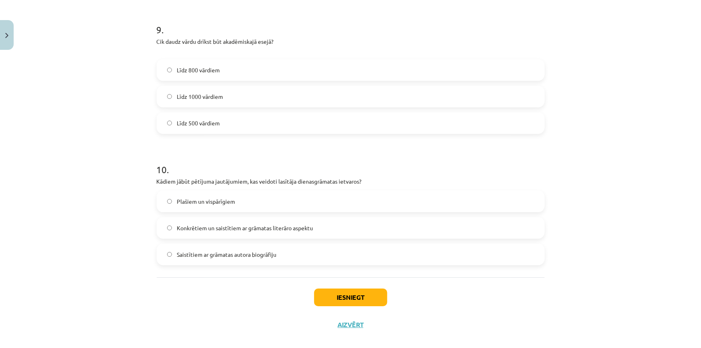
scroll to position [1222, 0]
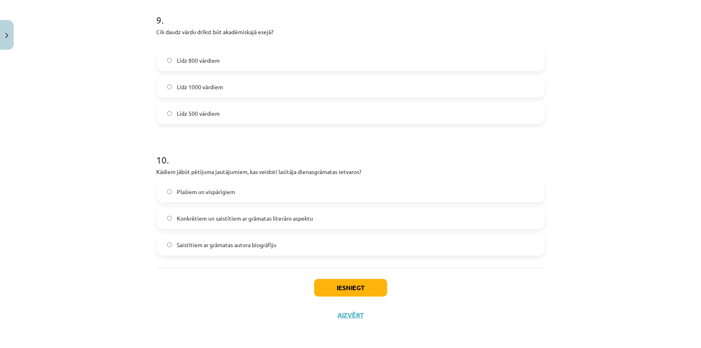
click at [295, 225] on label "Konkrētiem un saistītiem ar grāmatas literāro aspektu" at bounding box center [350, 218] width 386 height 20
click at [327, 279] on button "Iesniegt" at bounding box center [350, 288] width 73 height 18
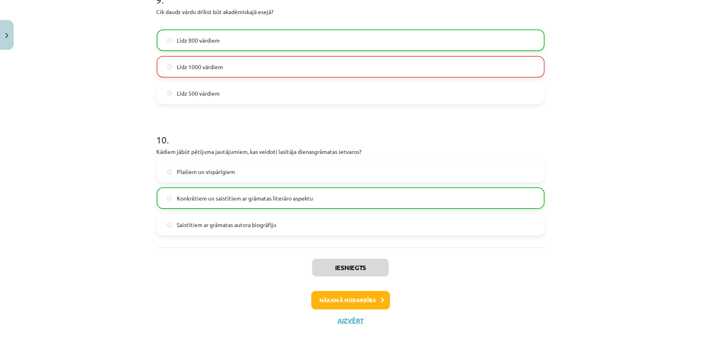
scroll to position [1248, 0]
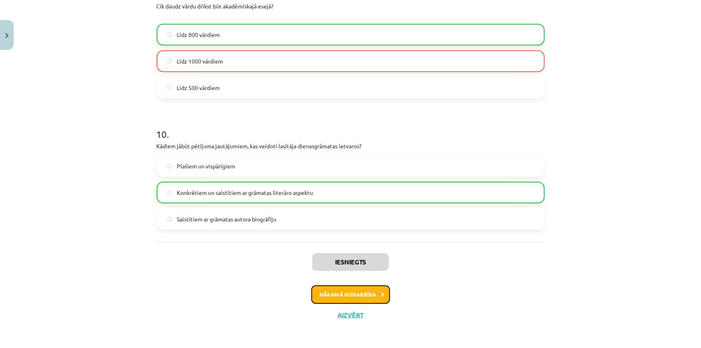
click at [353, 294] on button "Nākamā nodarbība" at bounding box center [350, 294] width 79 height 18
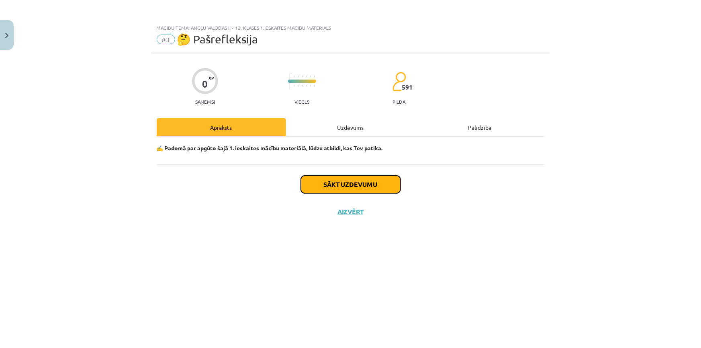
click at [322, 185] on button "Sākt uzdevumu" at bounding box center [351, 184] width 100 height 18
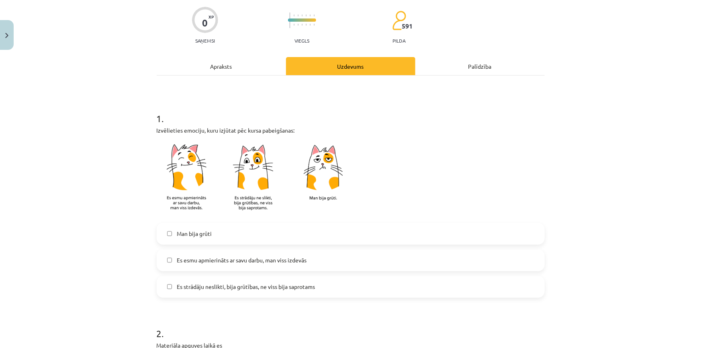
scroll to position [73, 0]
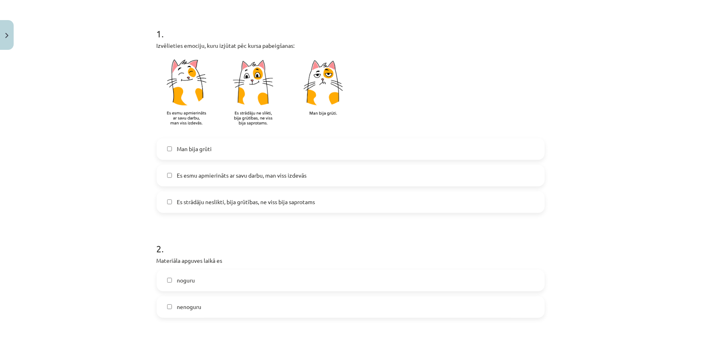
click at [228, 182] on label "Es esmu apmierināts ar savu darbu, man viss izdevās" at bounding box center [350, 175] width 386 height 20
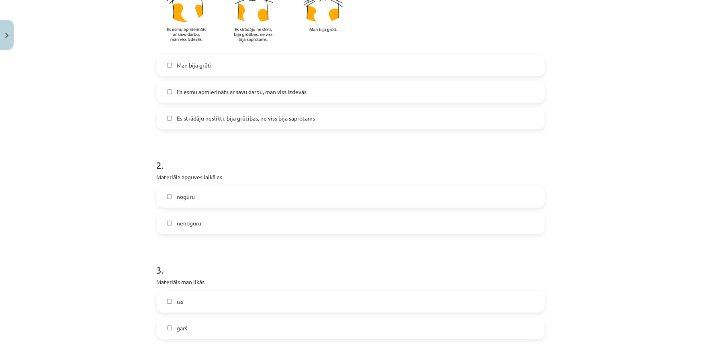
scroll to position [255, 0]
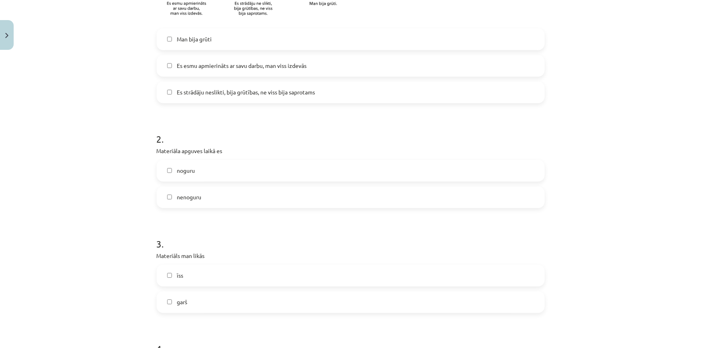
click at [234, 204] on label "nenoguru" at bounding box center [350, 197] width 386 height 20
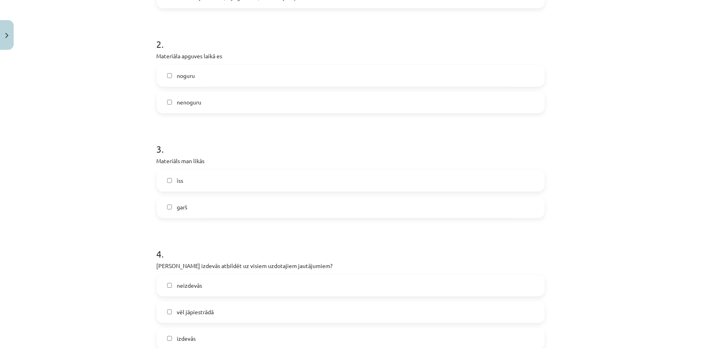
scroll to position [365, 0]
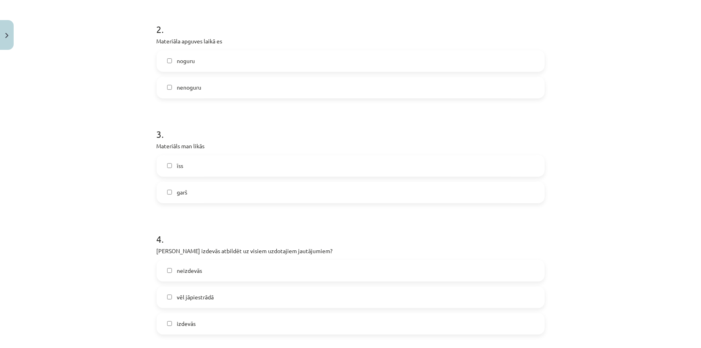
click at [200, 185] on label "garš" at bounding box center [350, 192] width 386 height 20
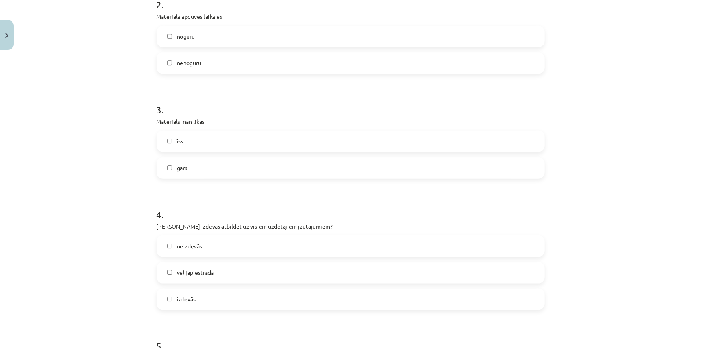
scroll to position [438, 0]
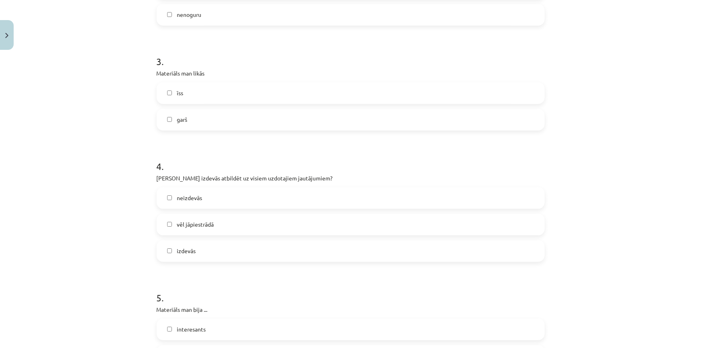
click at [218, 228] on label "vēl jāpiestrādā" at bounding box center [350, 224] width 386 height 20
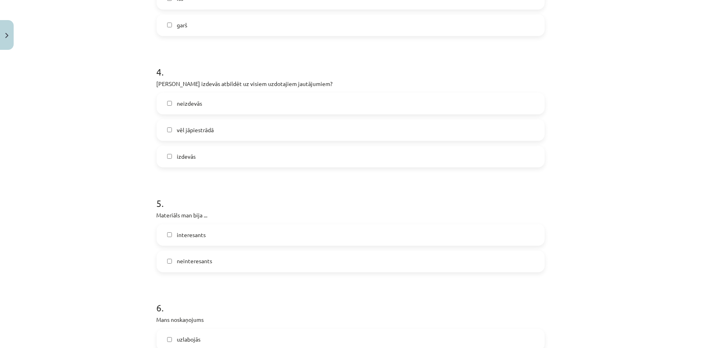
scroll to position [547, 0]
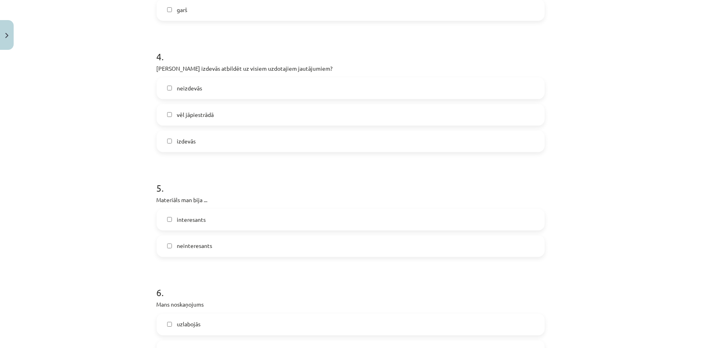
click at [204, 240] on label "neinteresants" at bounding box center [350, 246] width 386 height 20
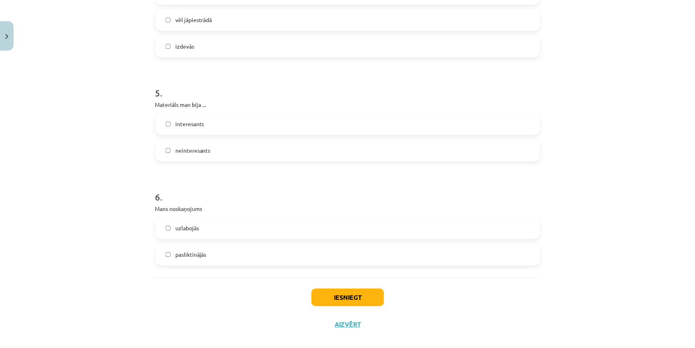
scroll to position [654, 0]
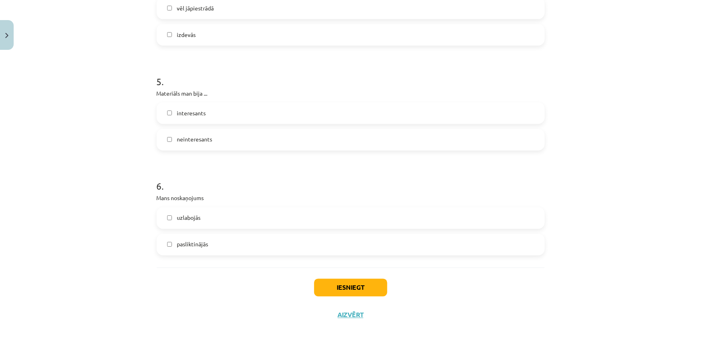
click at [211, 111] on label "interesants" at bounding box center [350, 113] width 386 height 20
click at [193, 243] on span "pasliktinājās" at bounding box center [192, 244] width 31 height 8
click at [306, 289] on div "Iesniegt Aizvērt" at bounding box center [351, 295] width 388 height 56
click at [314, 289] on button "Iesniegt" at bounding box center [350, 288] width 73 height 18
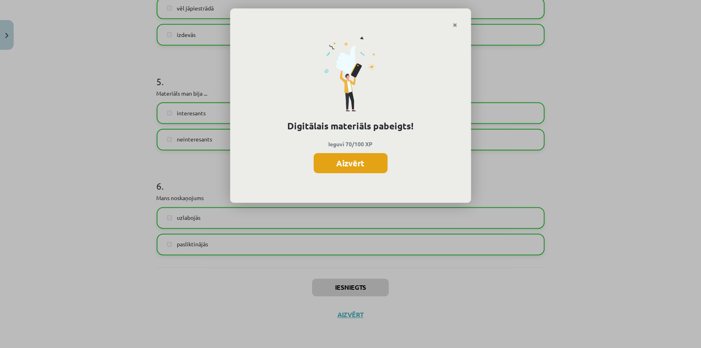
click at [369, 157] on button "Aizvērt" at bounding box center [351, 163] width 74 height 20
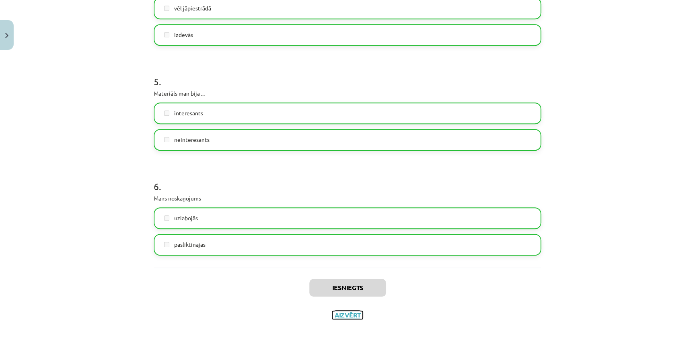
click at [344, 313] on button "Aizvērt" at bounding box center [347, 315] width 31 height 8
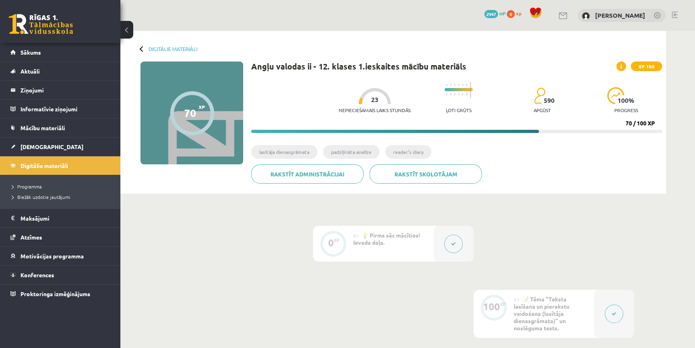
click at [33, 24] on link at bounding box center [41, 24] width 64 height 20
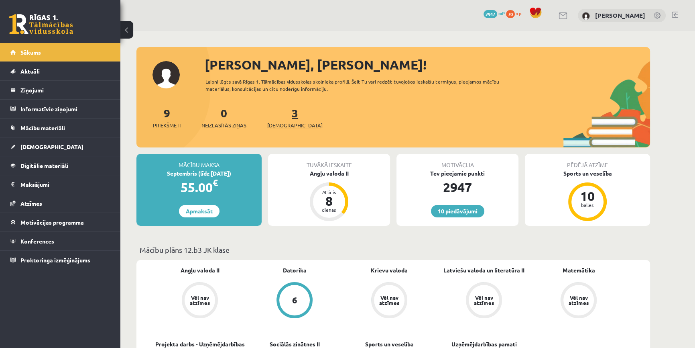
click at [276, 121] on span "[DEMOGRAPHIC_DATA]" at bounding box center [294, 125] width 55 height 8
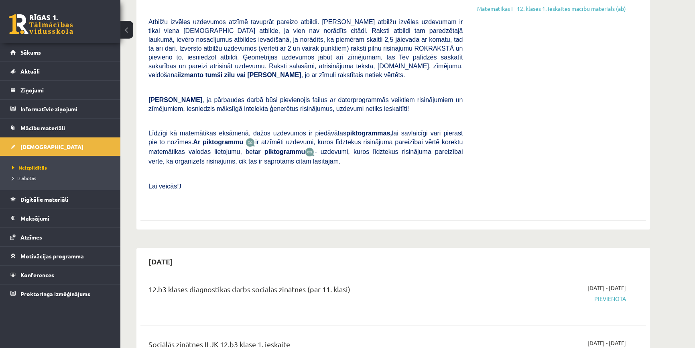
scroll to position [365, 0]
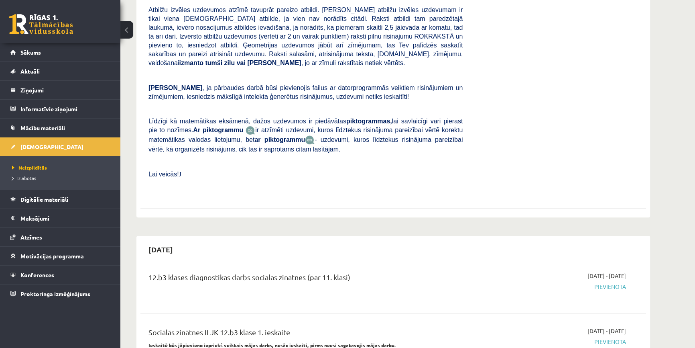
click at [49, 20] on link at bounding box center [41, 24] width 64 height 20
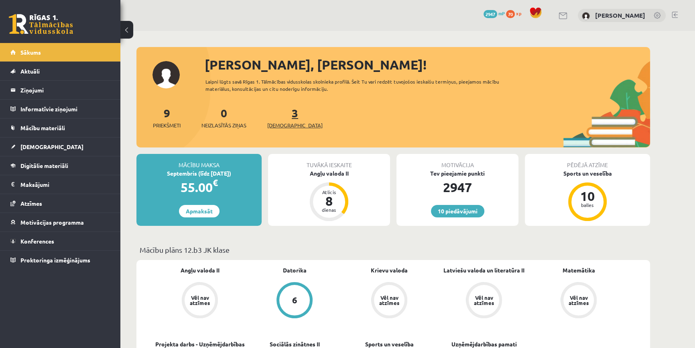
click at [286, 126] on span "[DEMOGRAPHIC_DATA]" at bounding box center [294, 125] width 55 height 8
